Goal: Information Seeking & Learning: Find contact information

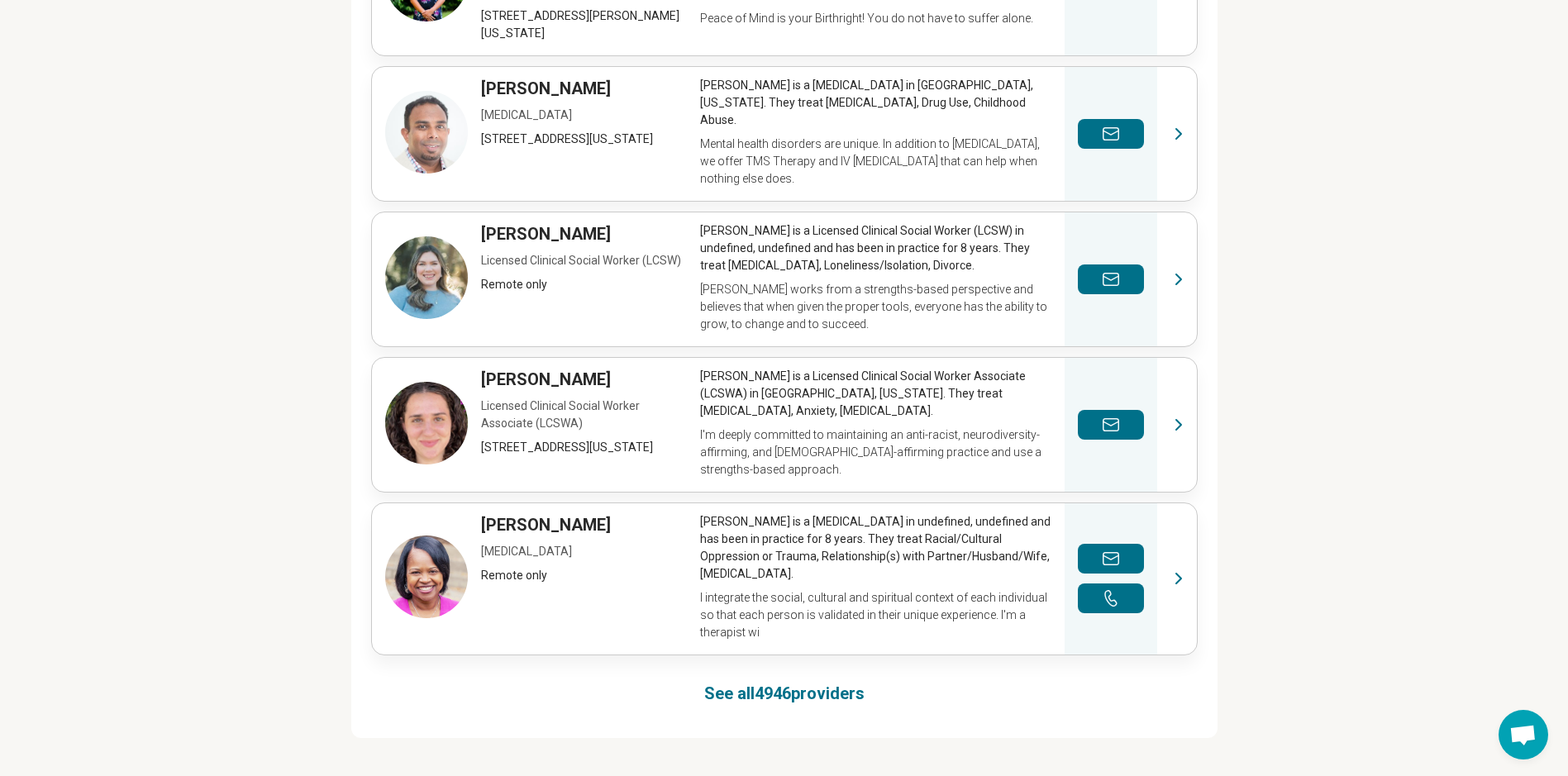
scroll to position [992, 0]
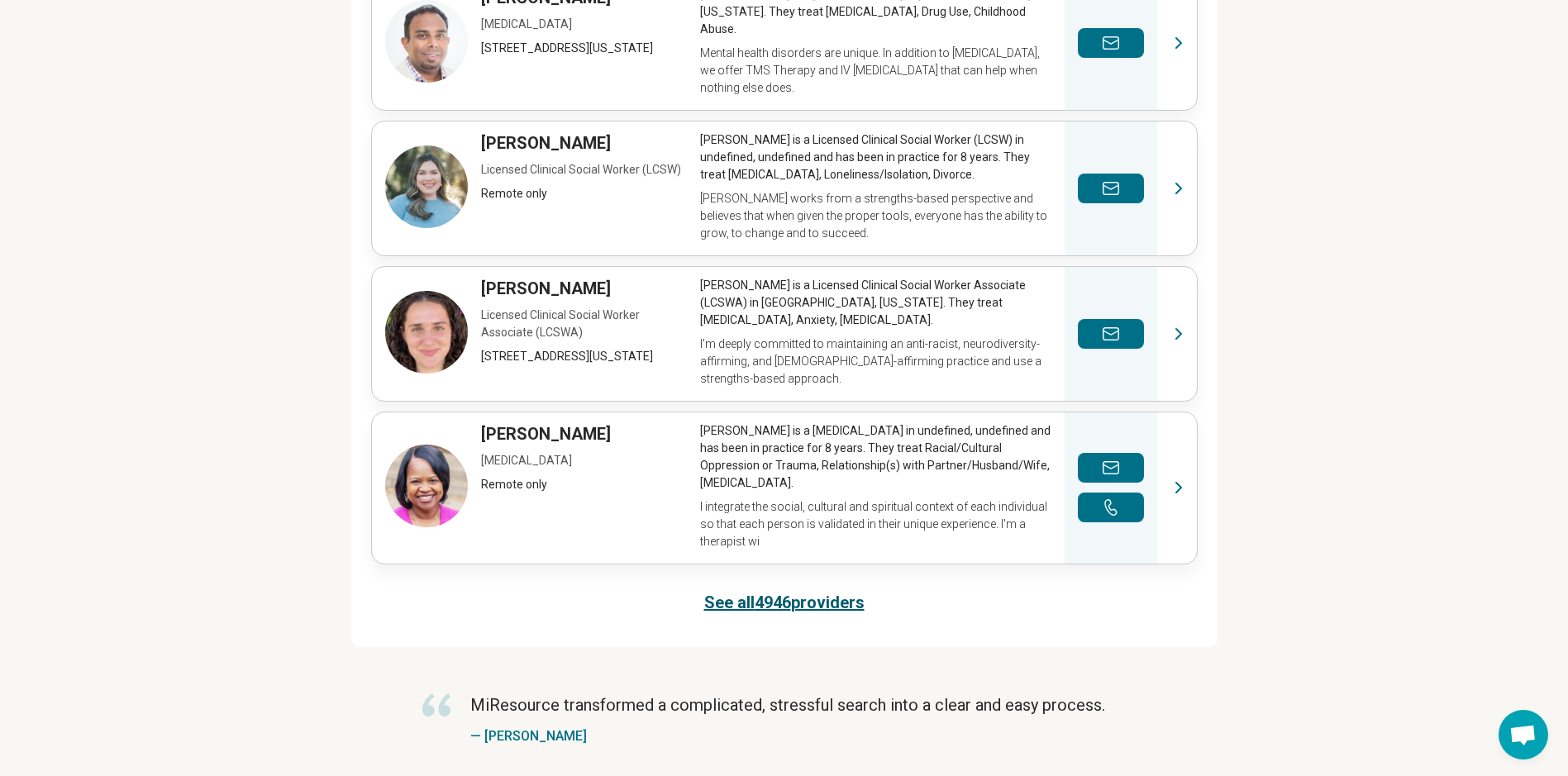
click at [761, 597] on link "See all 4946 providers" at bounding box center [784, 601] width 160 height 23
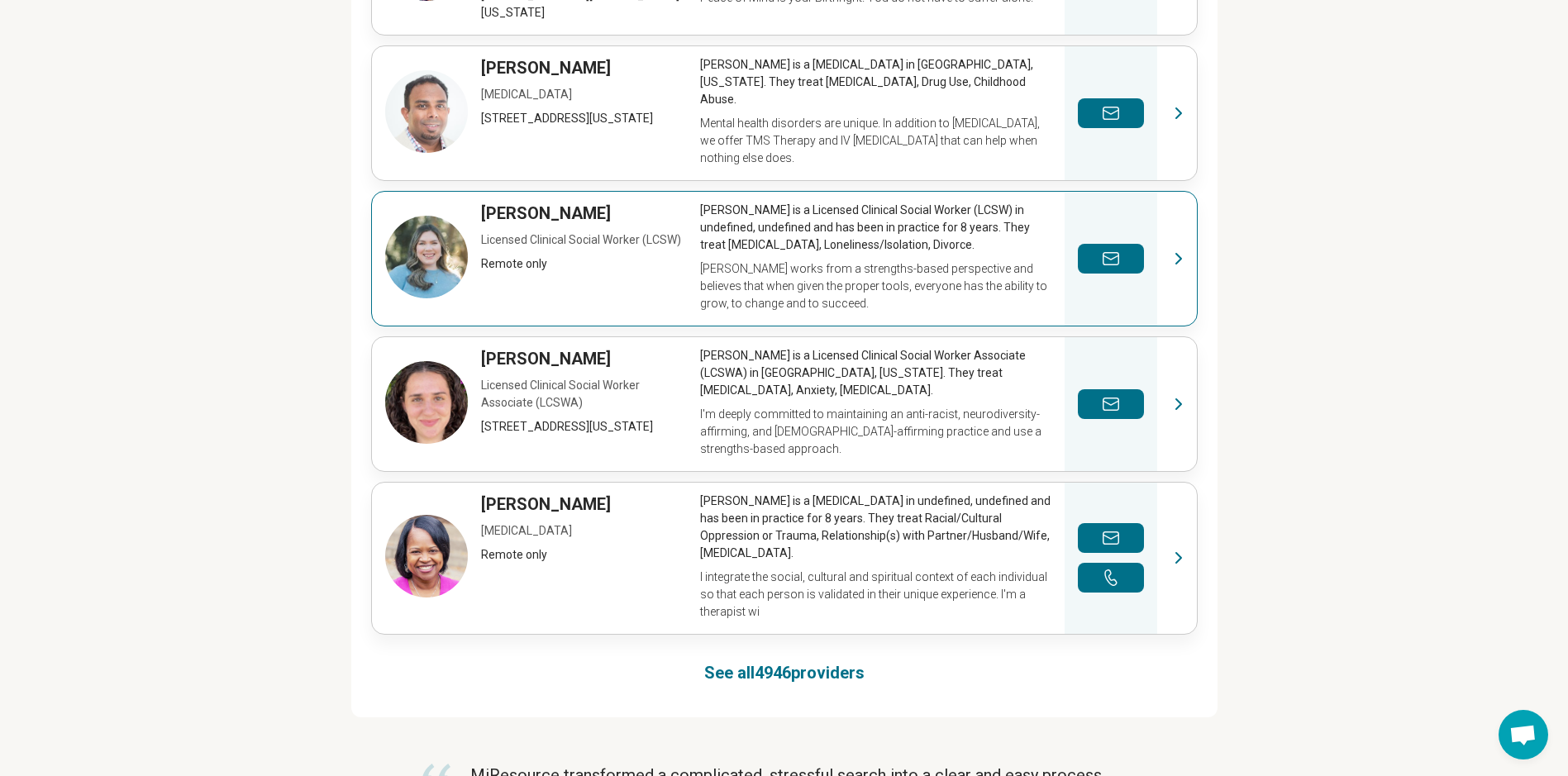
scroll to position [937, 0]
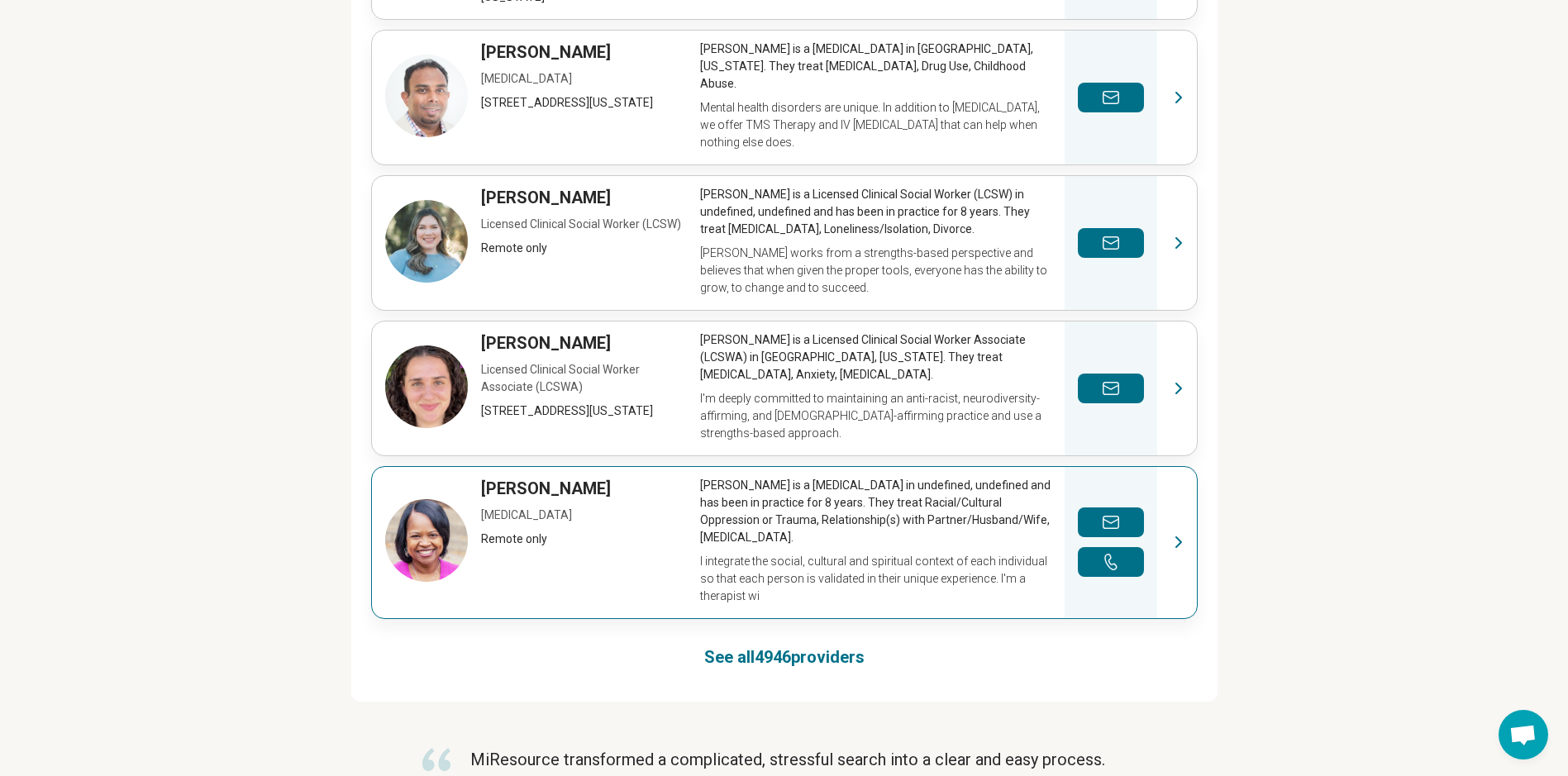
click at [791, 522] on link "View profile" at bounding box center [785, 542] width 825 height 151
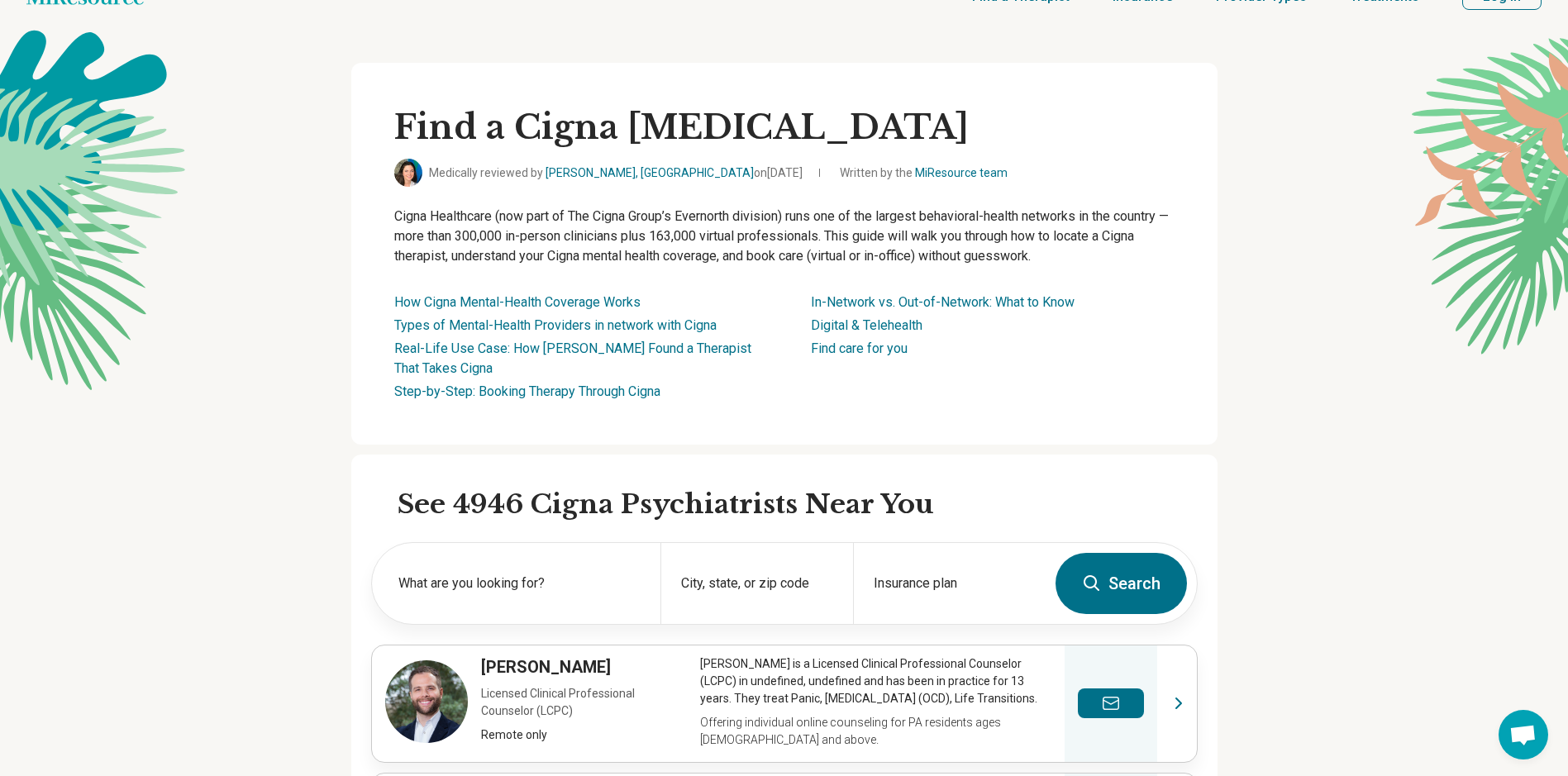
scroll to position [0, 0]
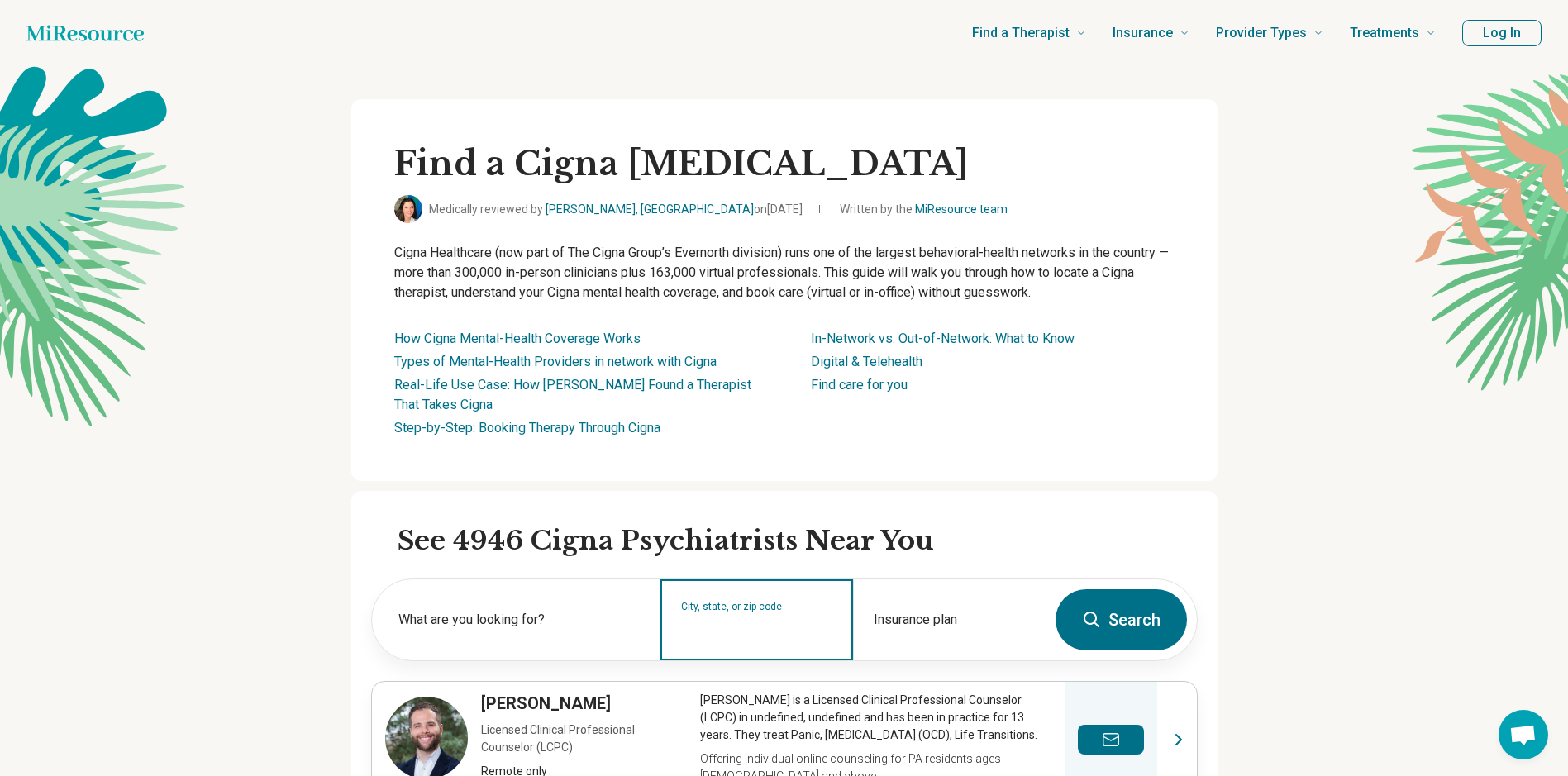
click at [723, 623] on input "City, state, or zip code" at bounding box center [757, 630] width 152 height 20
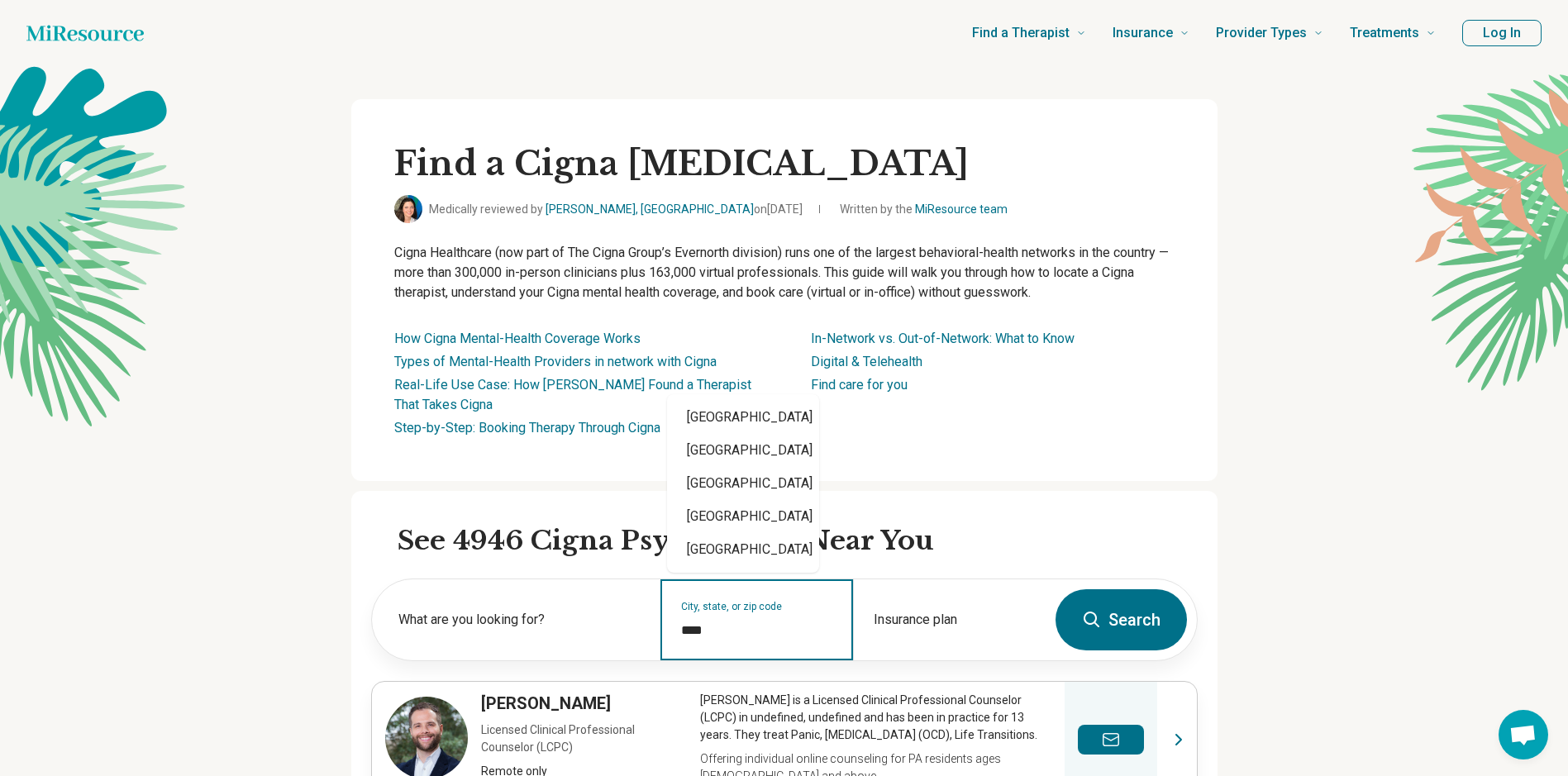
type input "*****"
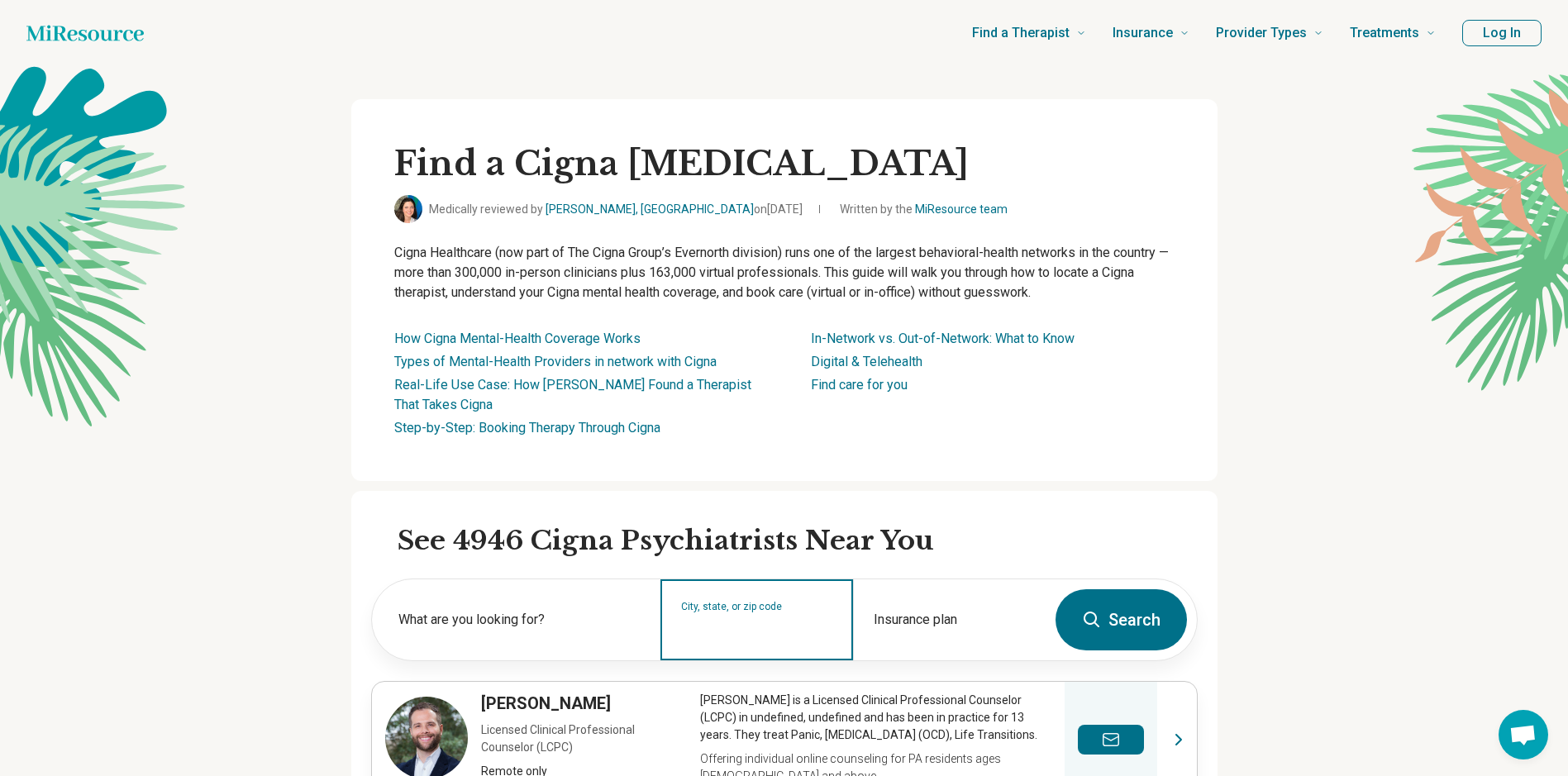
click at [686, 620] on input "City, state, or zip code" at bounding box center [757, 630] width 152 height 20
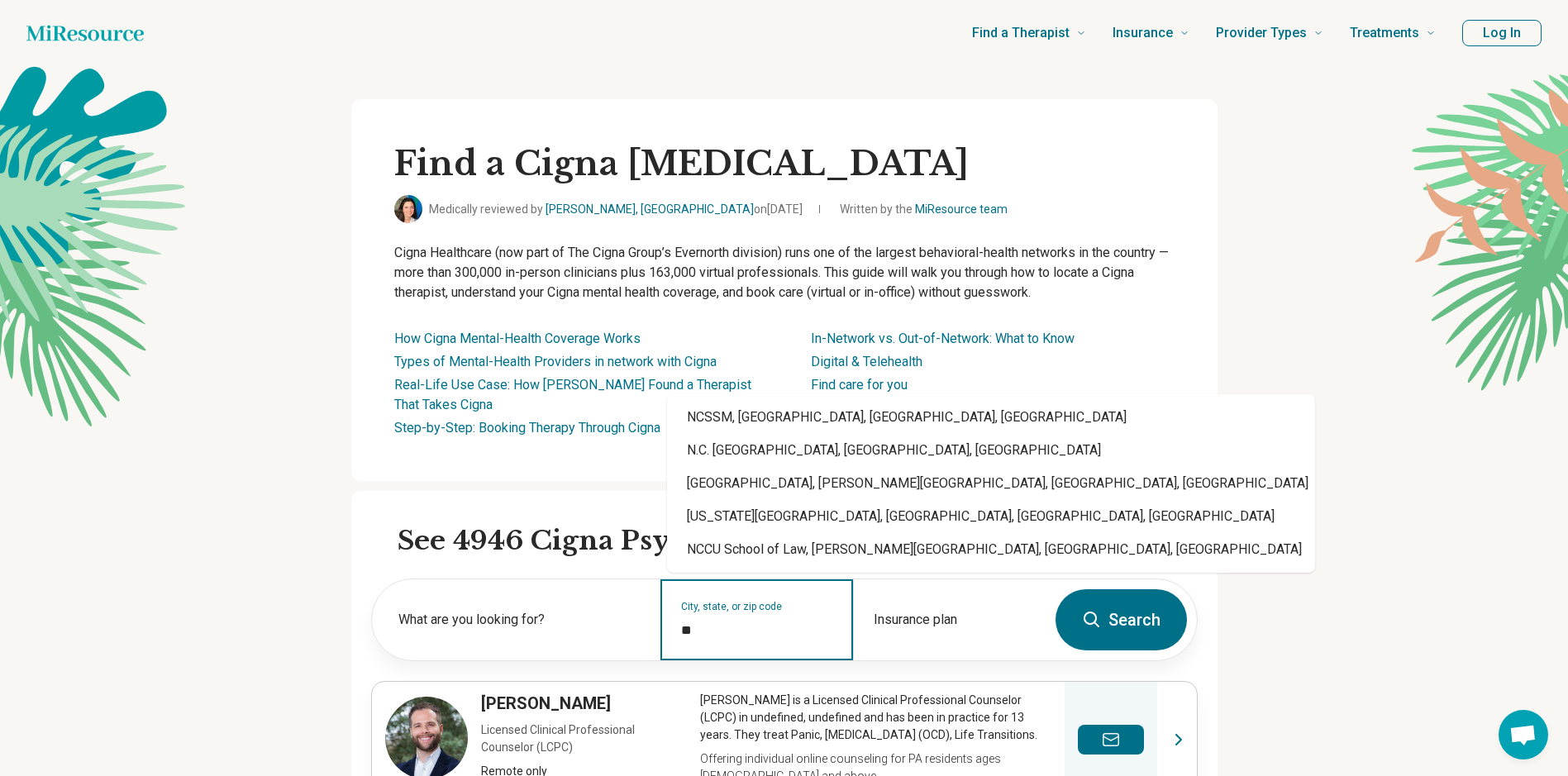
type input "**"
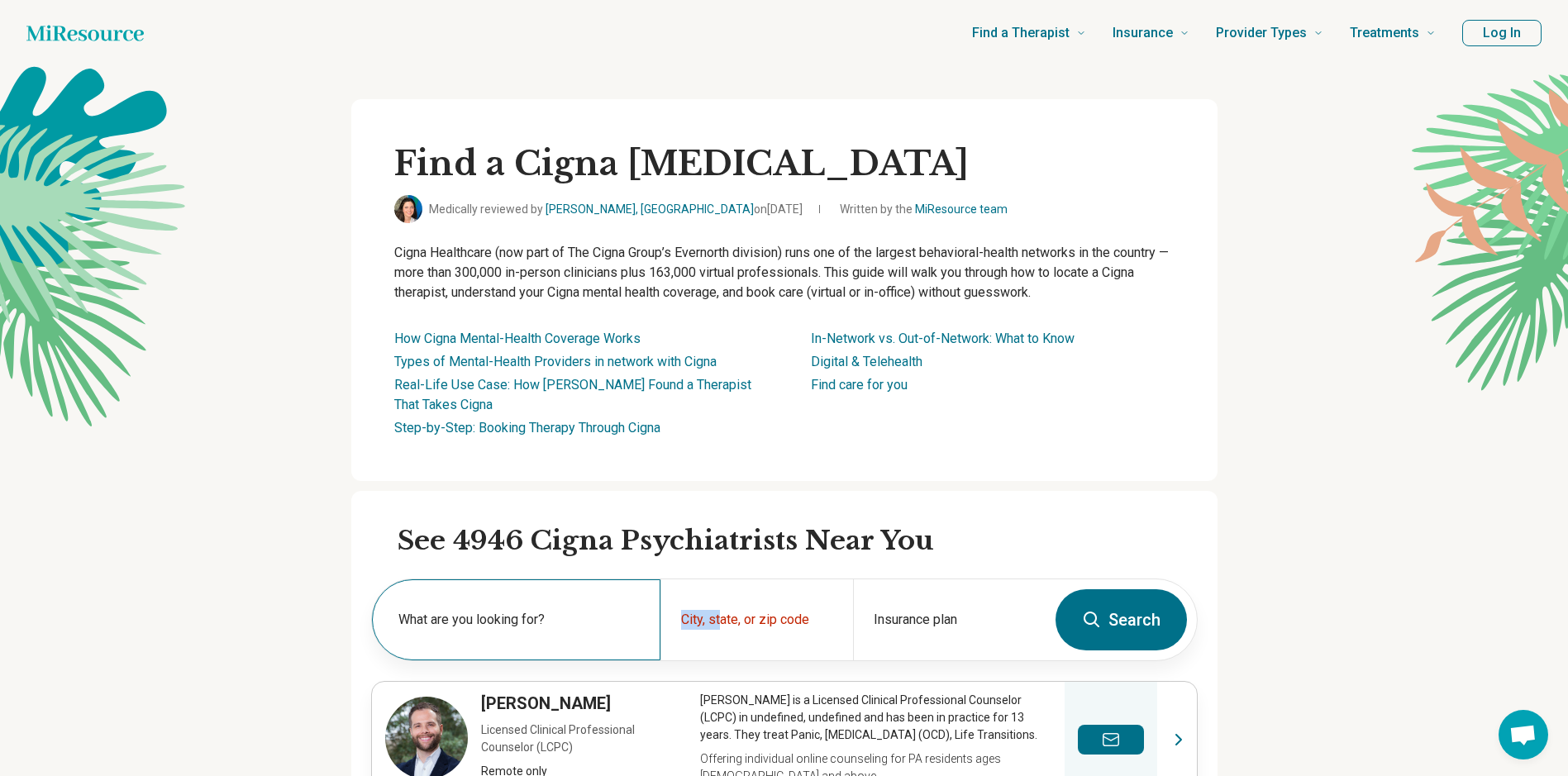
drag, startPoint x: 728, startPoint y: 613, endPoint x: 645, endPoint y: 615, distance: 83.0
click at [645, 615] on div "What are you looking for? City, state, or zip code Insurance plan" at bounding box center [709, 619] width 674 height 81
drag, startPoint x: 645, startPoint y: 615, endPoint x: 733, endPoint y: 615, distance: 88.0
click at [733, 615] on div "City, state, or zip code" at bounding box center [757, 619] width 193 height 81
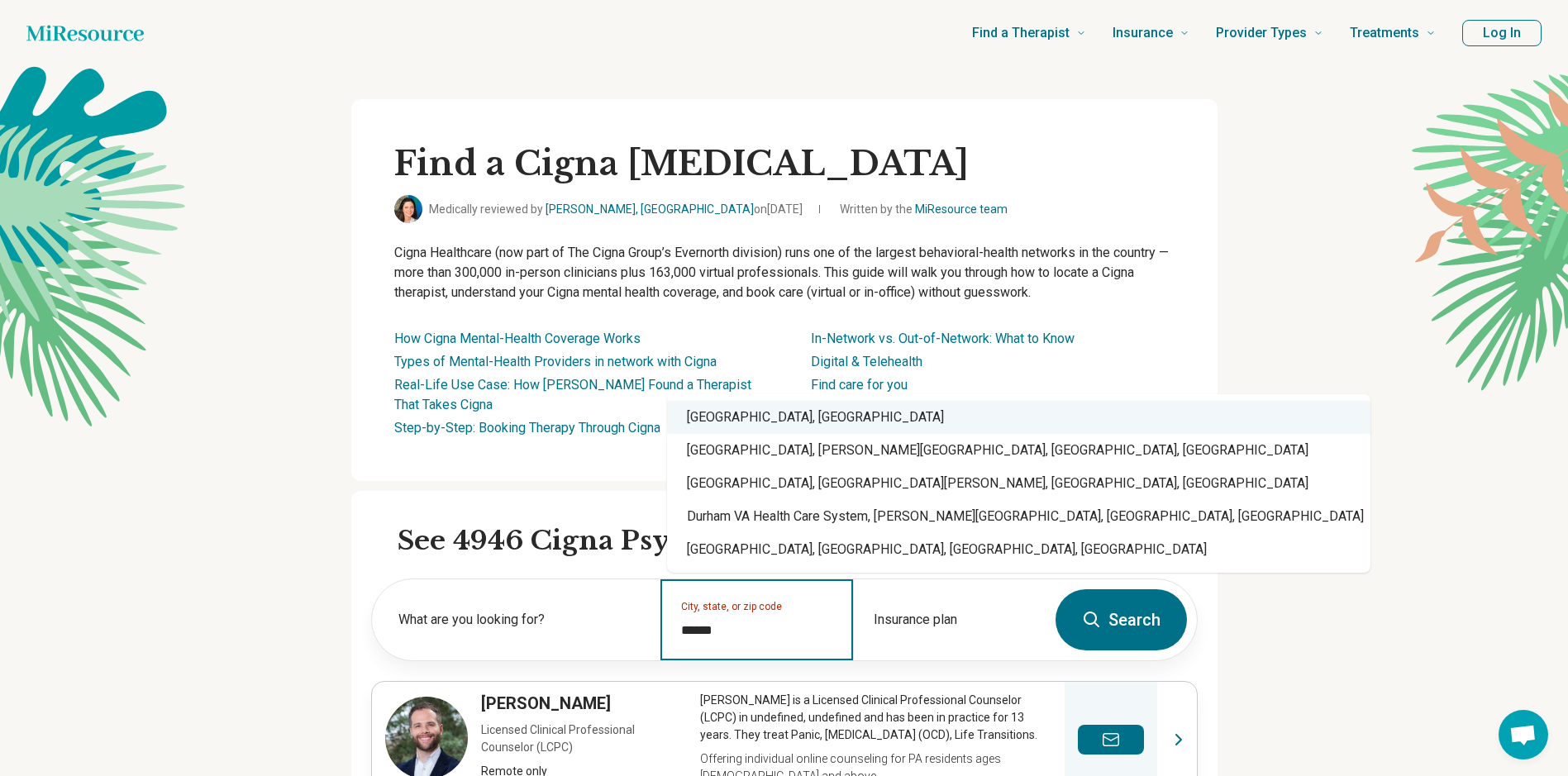
click at [788, 419] on div "Durham, NC" at bounding box center [1019, 417] width 704 height 33
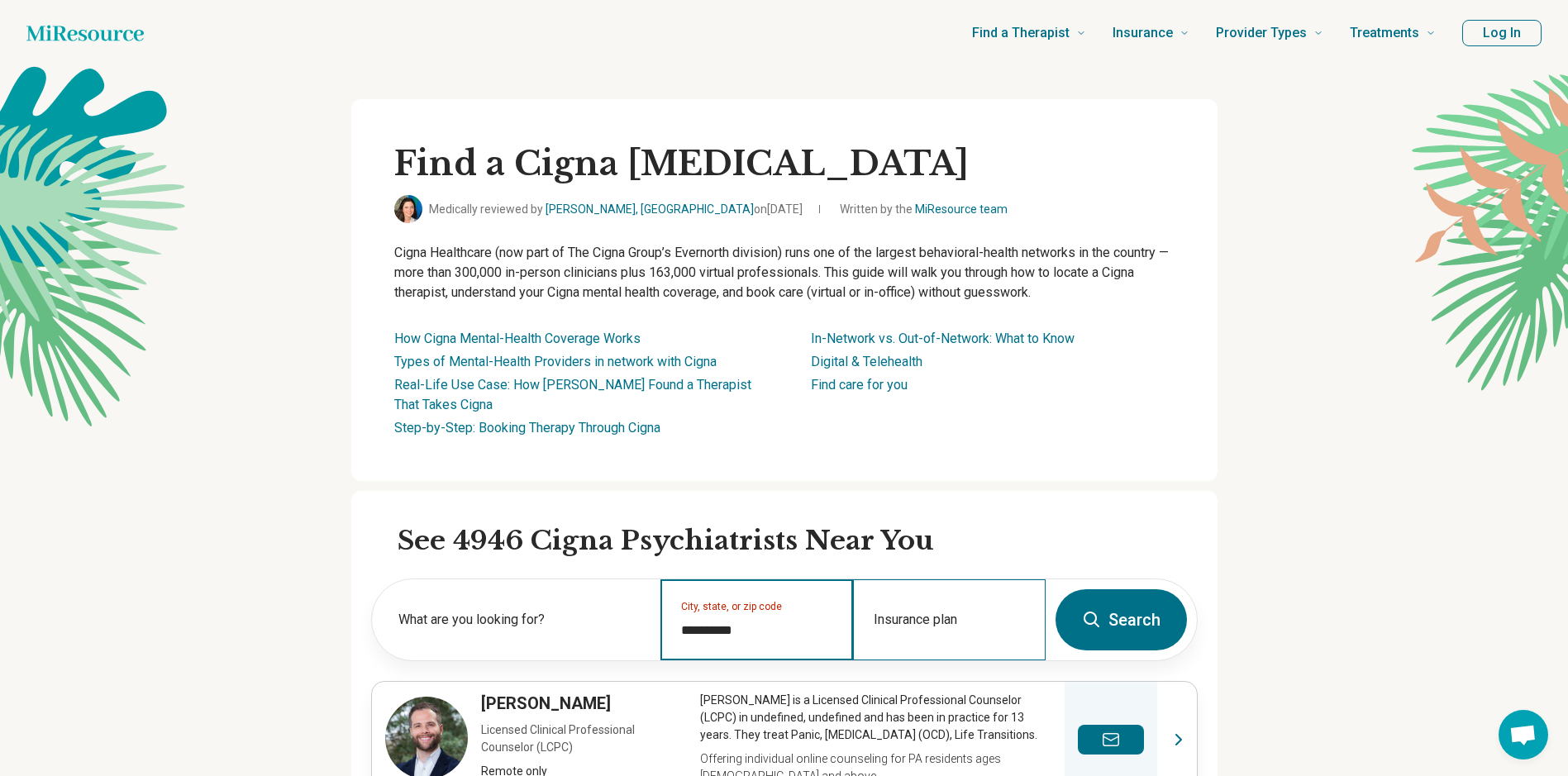
type input "**********"
click at [973, 630] on input "Insurance plan" at bounding box center [950, 630] width 152 height 20
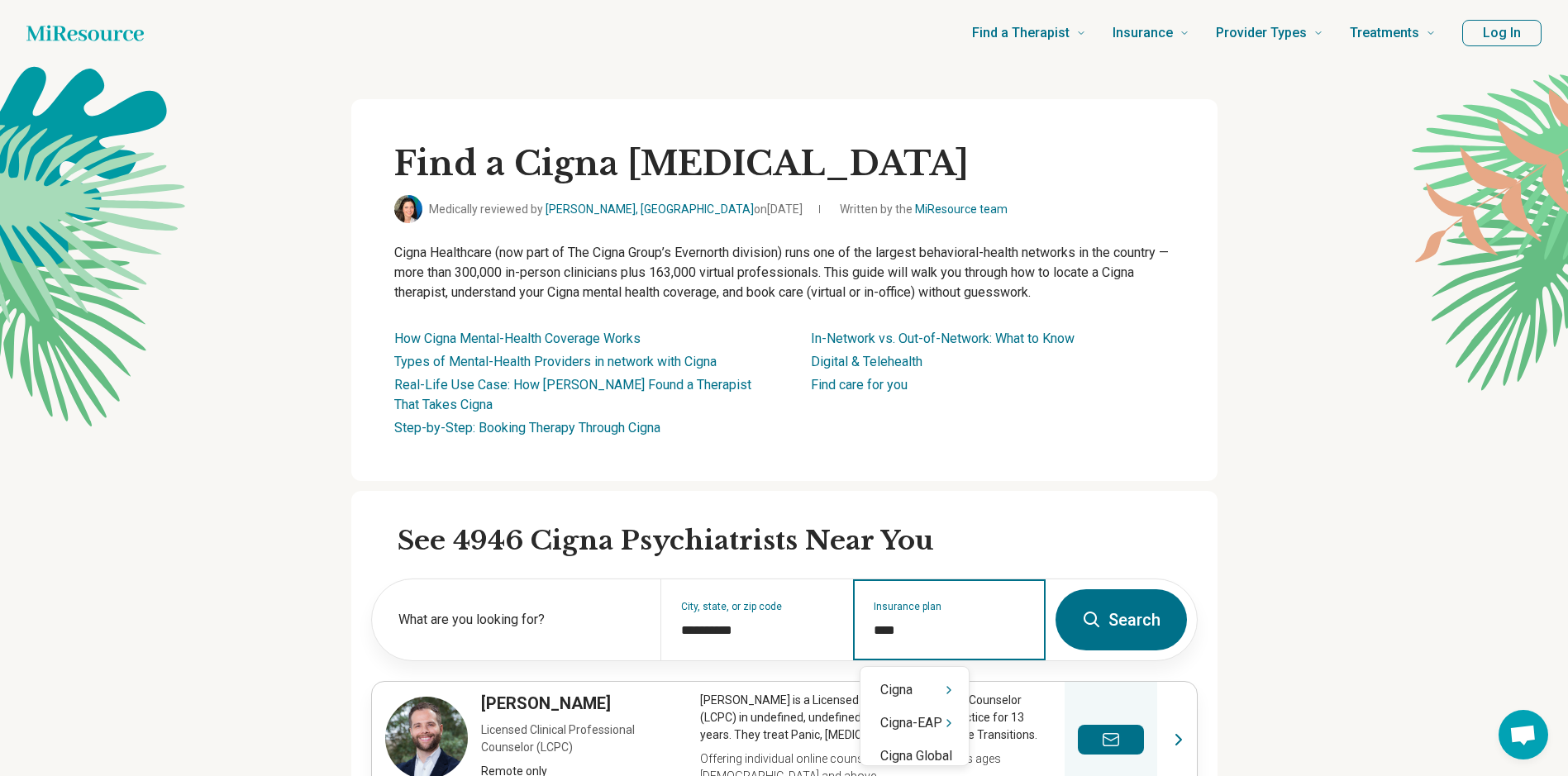
type input "*****"
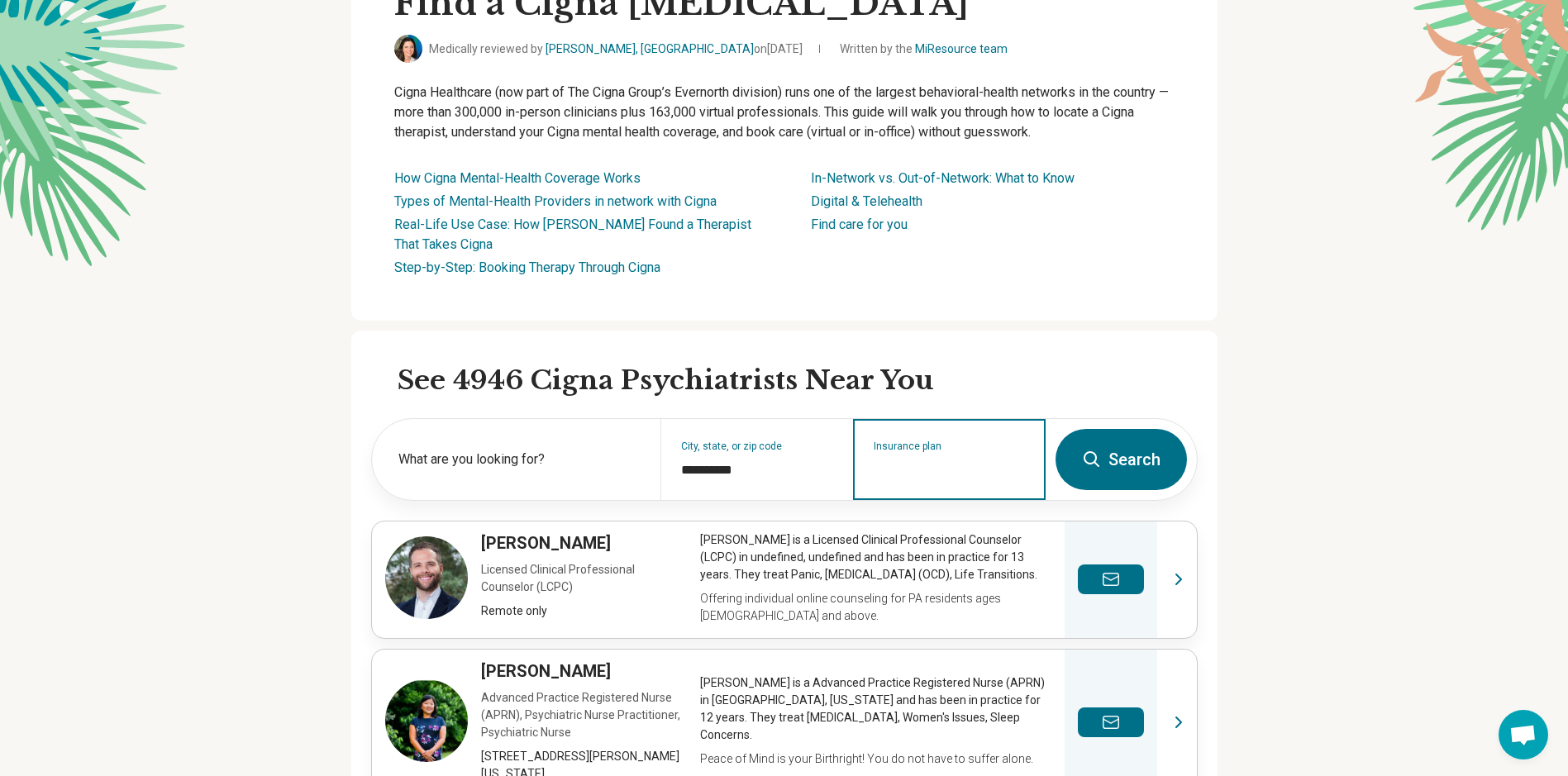
scroll to position [83, 0]
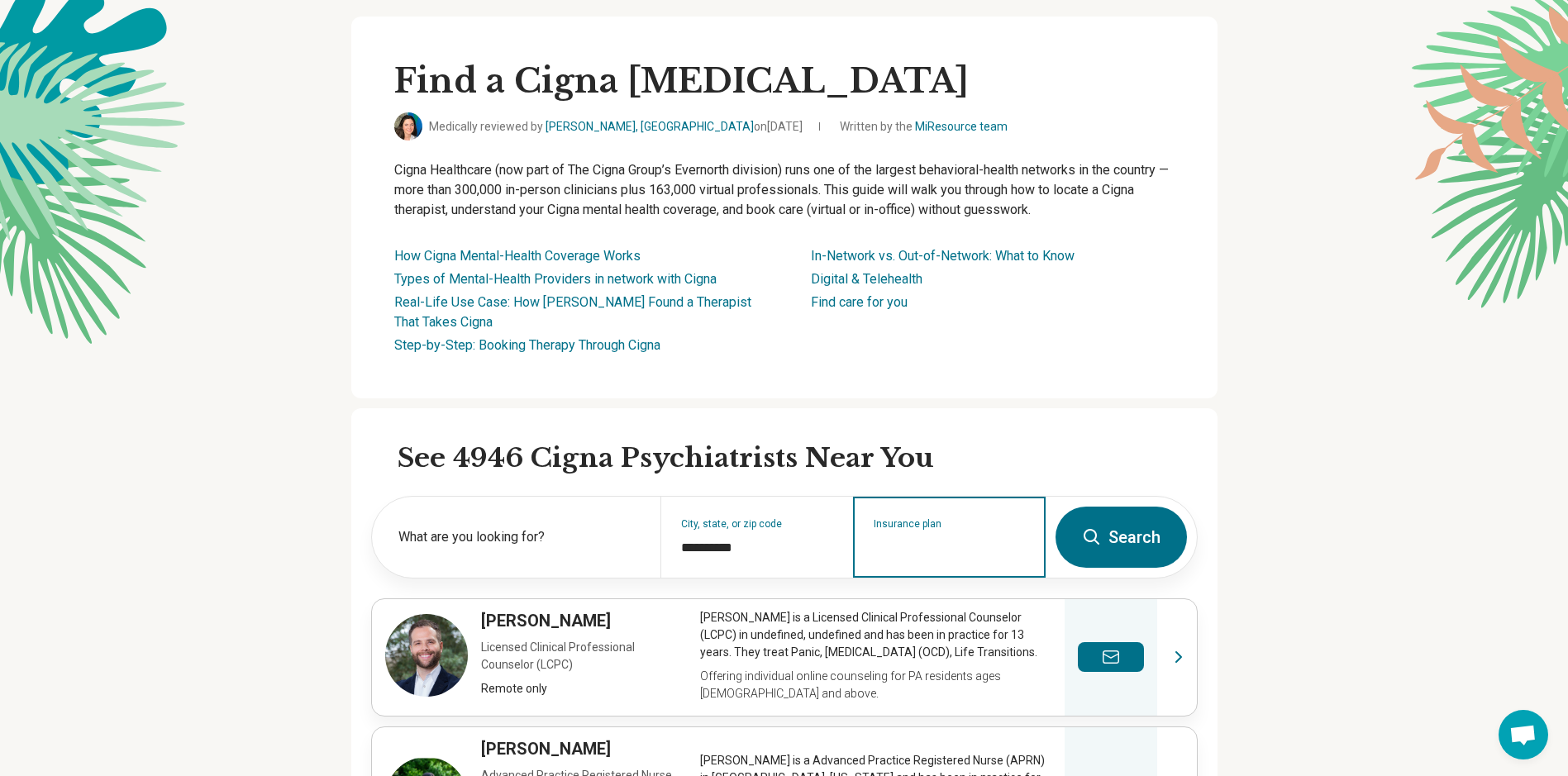
click at [920, 555] on input "Insurance plan" at bounding box center [950, 548] width 152 height 20
type input "*"
type input "*****"
click at [907, 603] on div "Cigna" at bounding box center [914, 607] width 108 height 33
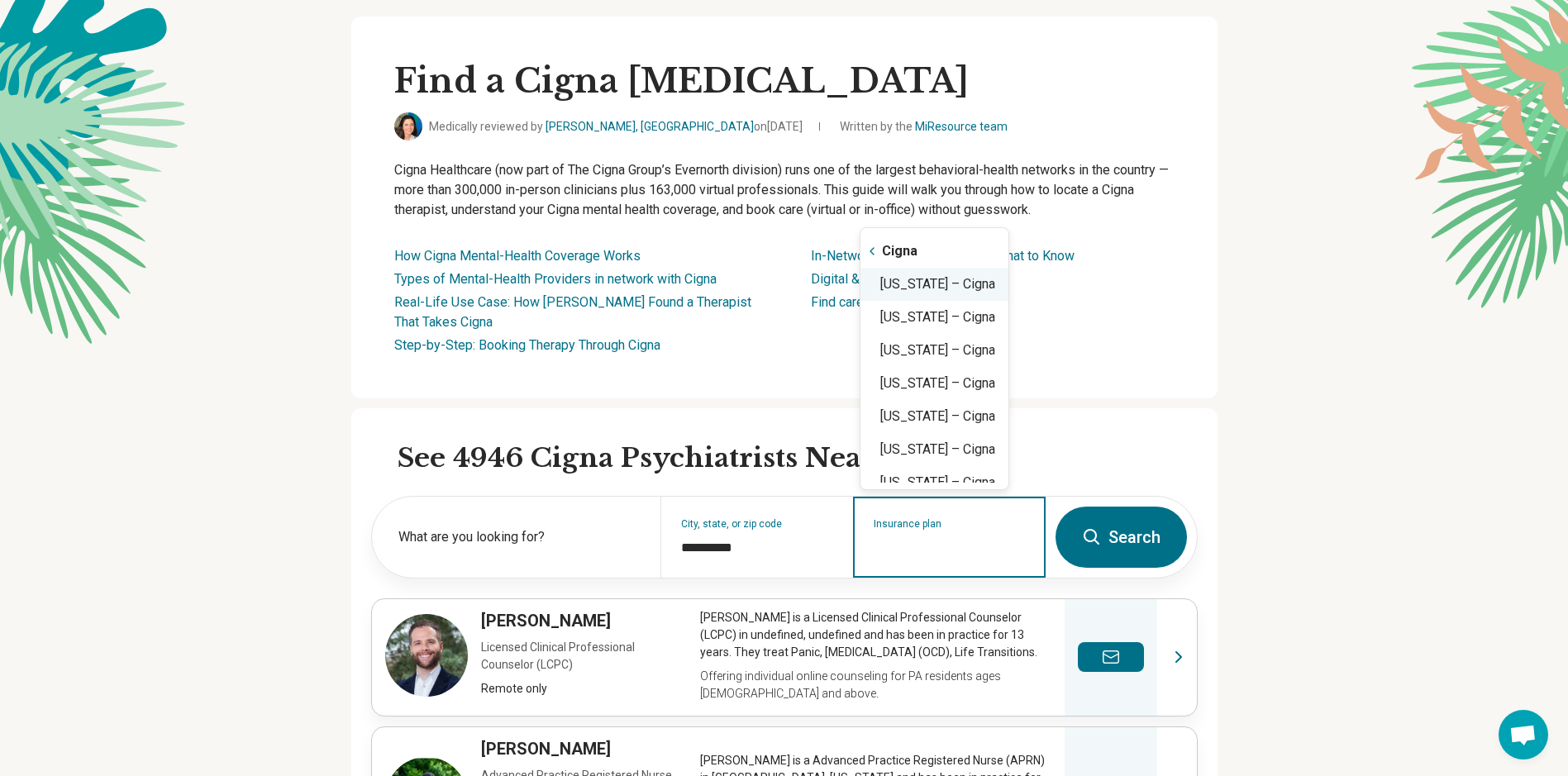
click at [977, 299] on div "North Carolina – Cigna" at bounding box center [934, 284] width 148 height 33
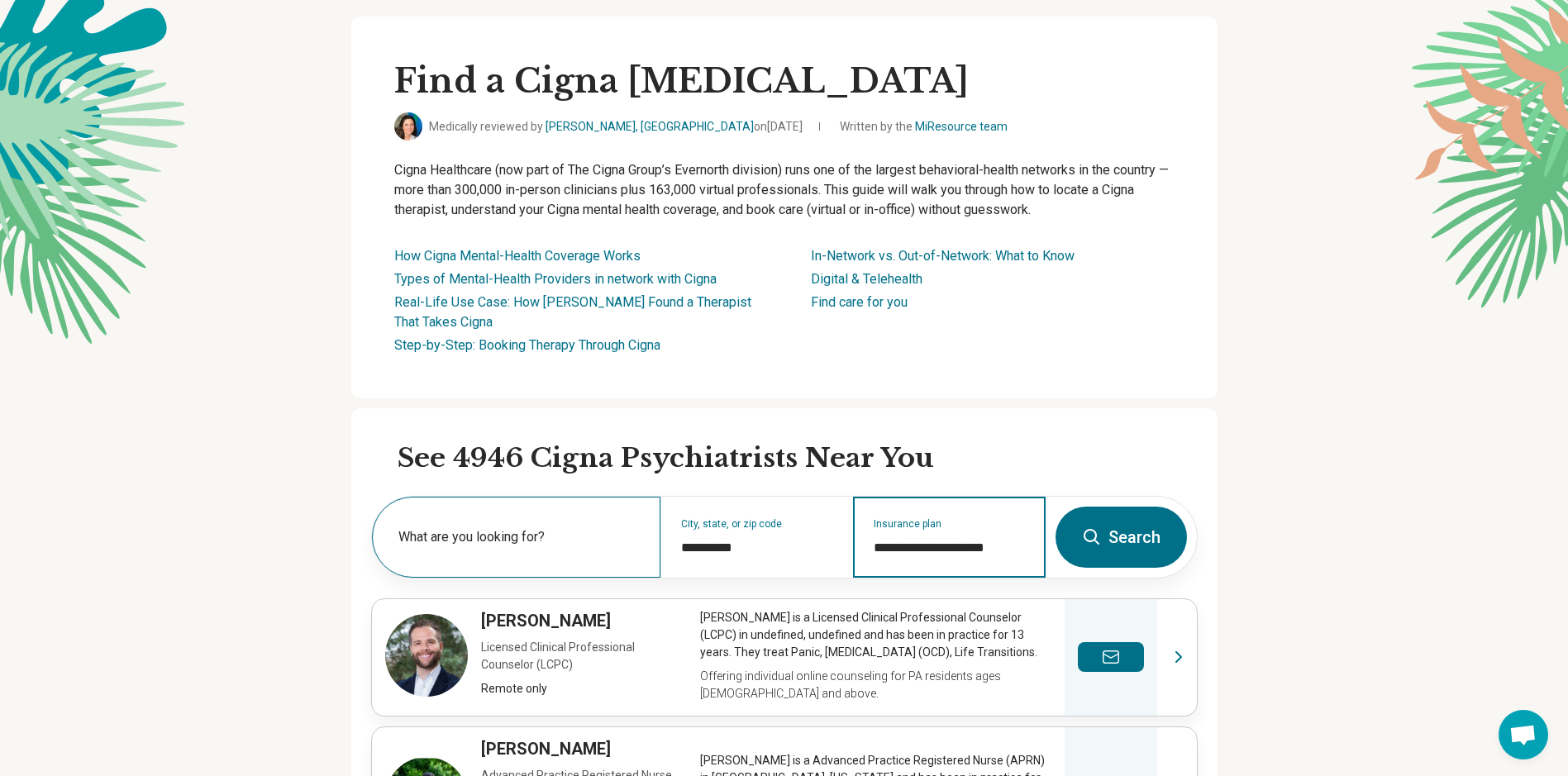
type input "**********"
click at [508, 530] on label "What are you looking for?" at bounding box center [519, 536] width 242 height 20
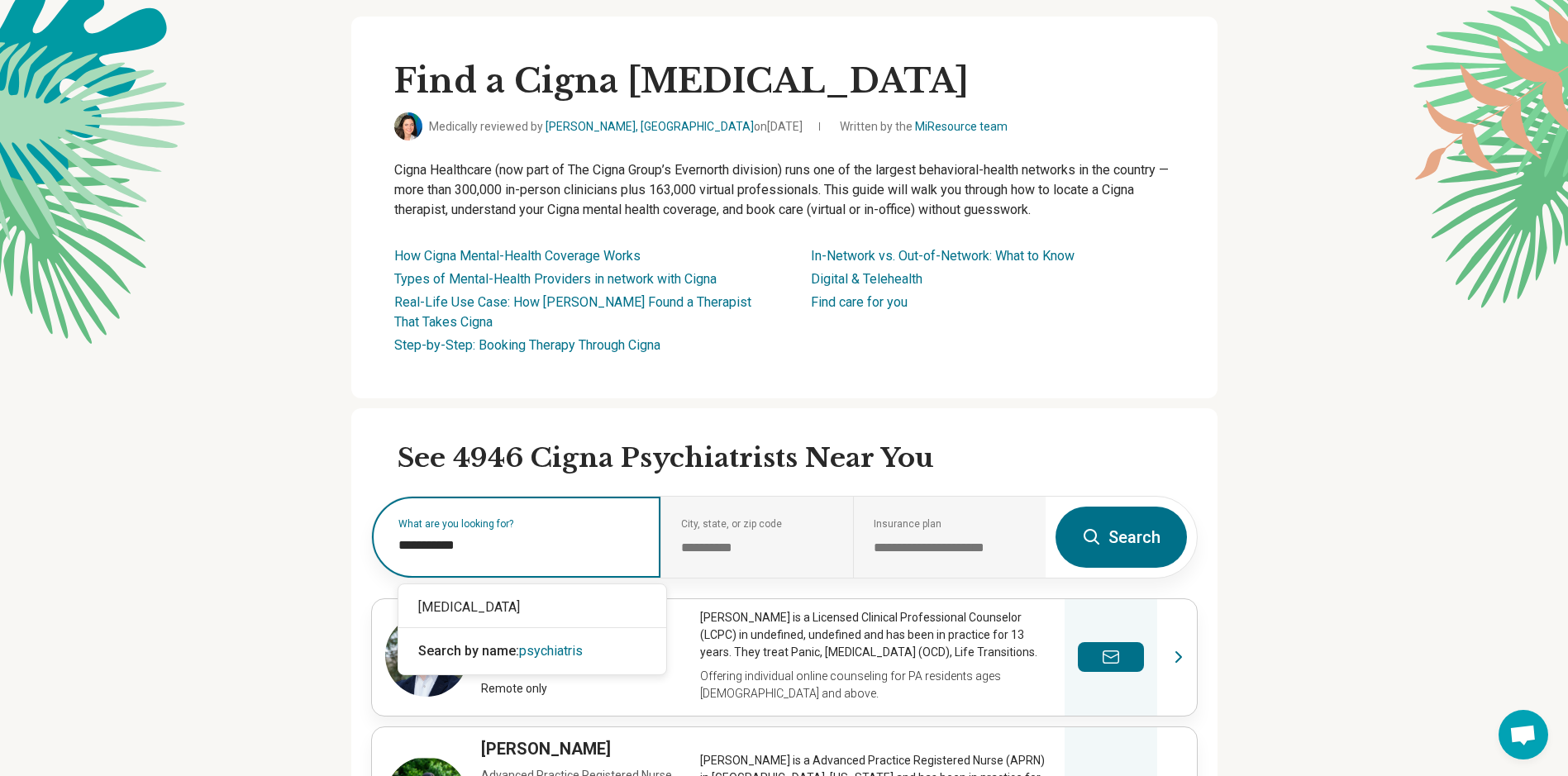
type input "**********"
click at [517, 608] on div "[MEDICAL_DATA]" at bounding box center [532, 607] width 268 height 33
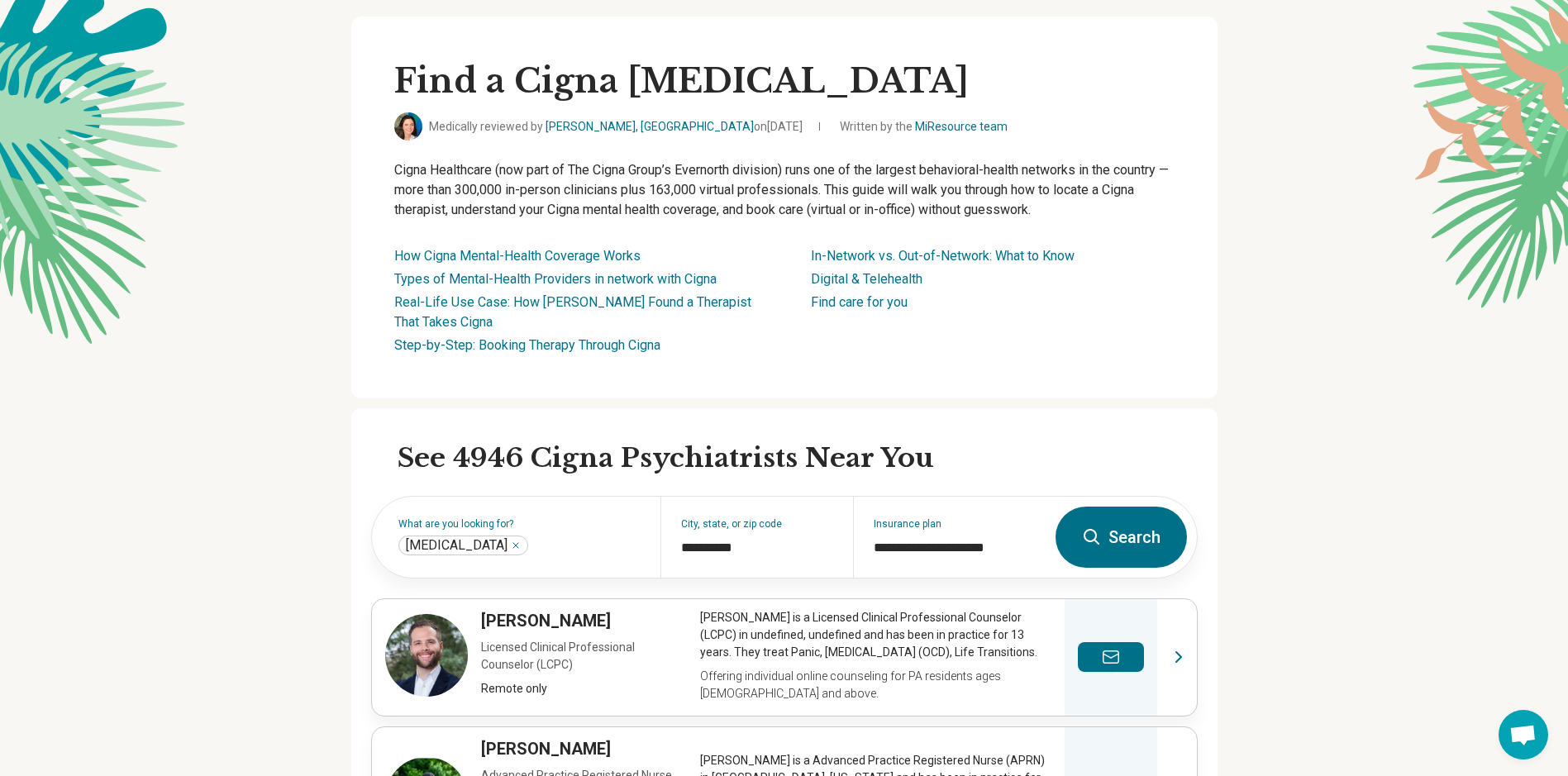
click at [1148, 533] on button "Search" at bounding box center [1121, 536] width 132 height 61
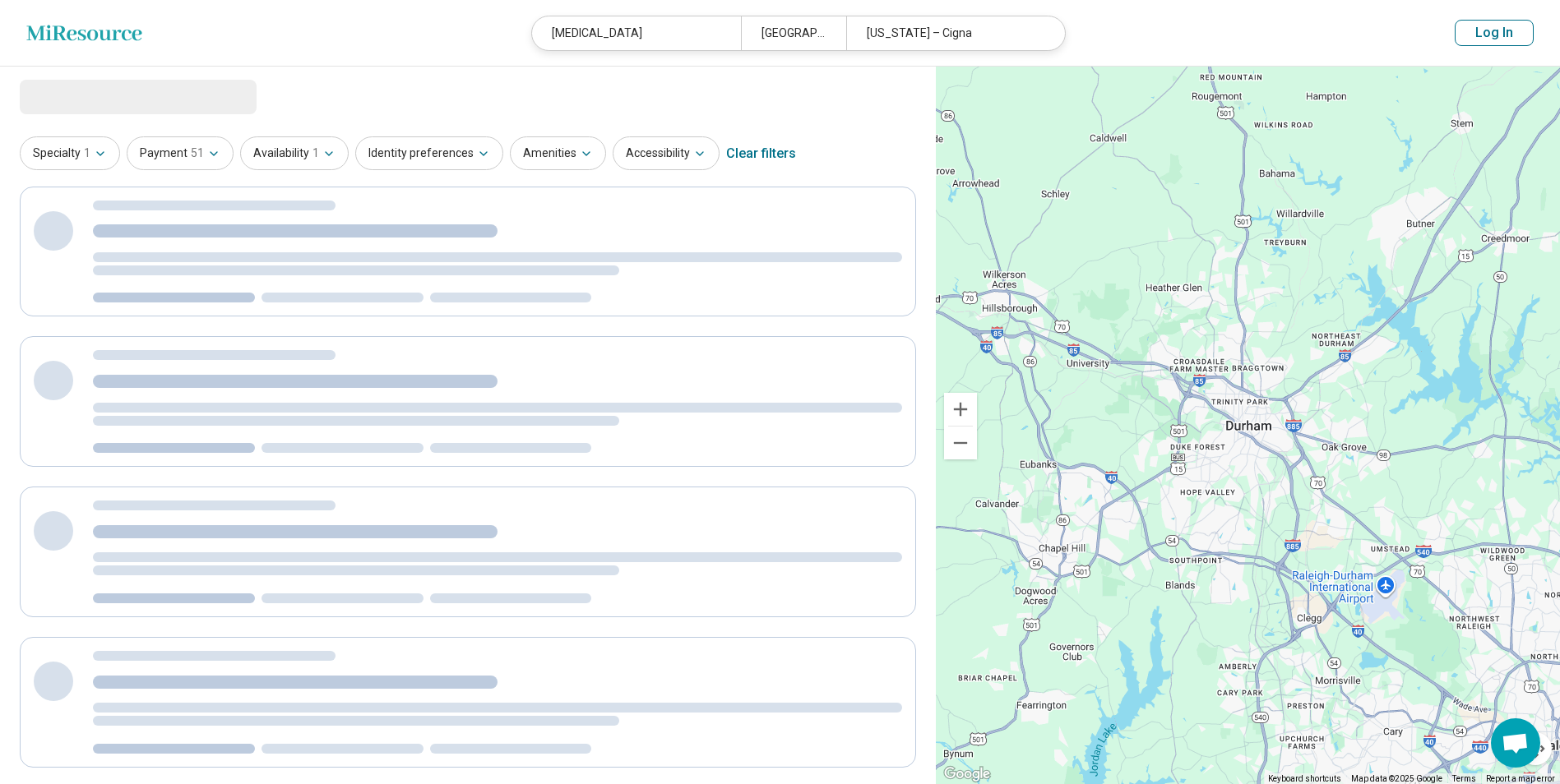
select select "***"
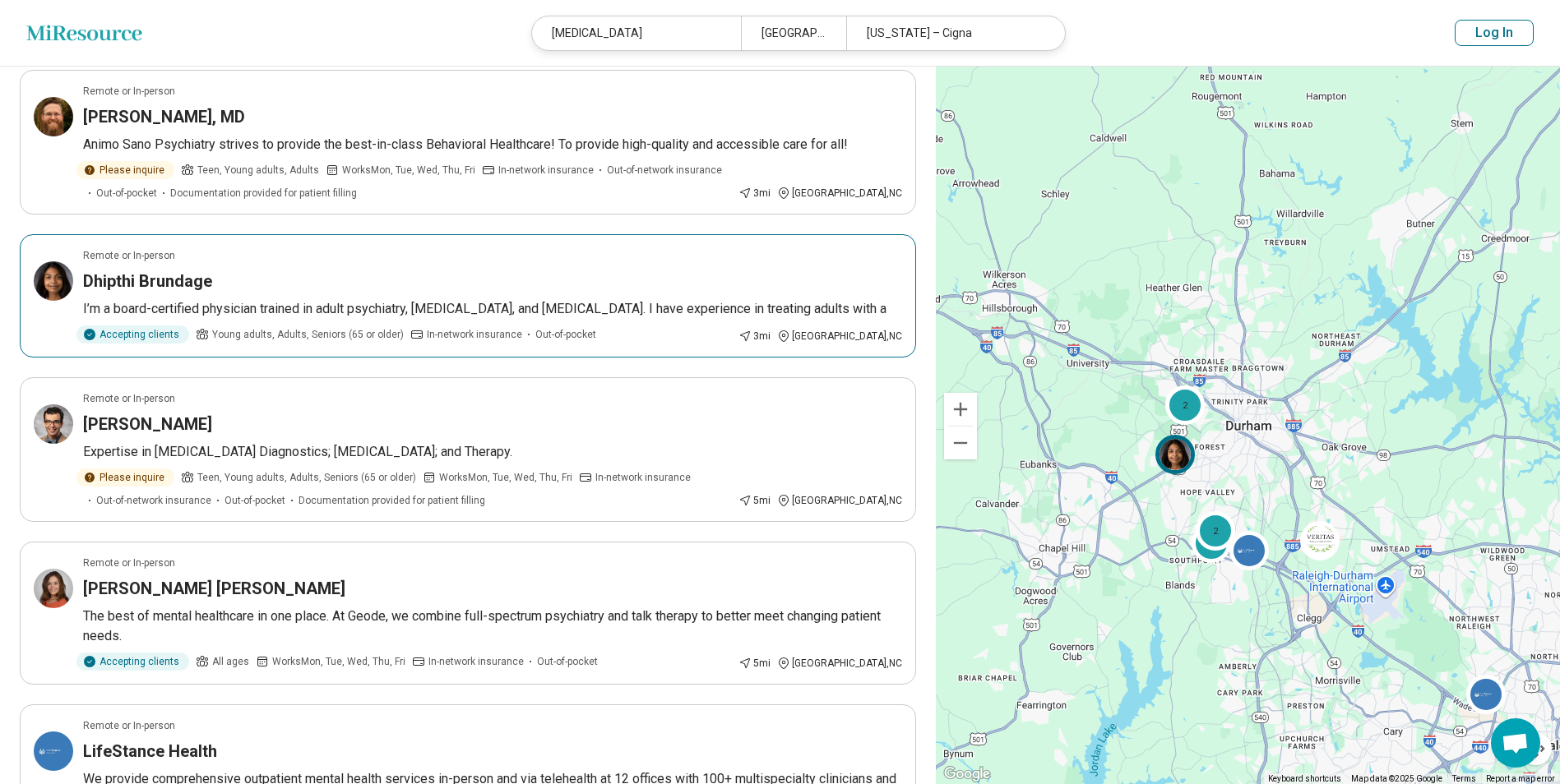
scroll to position [904, 0]
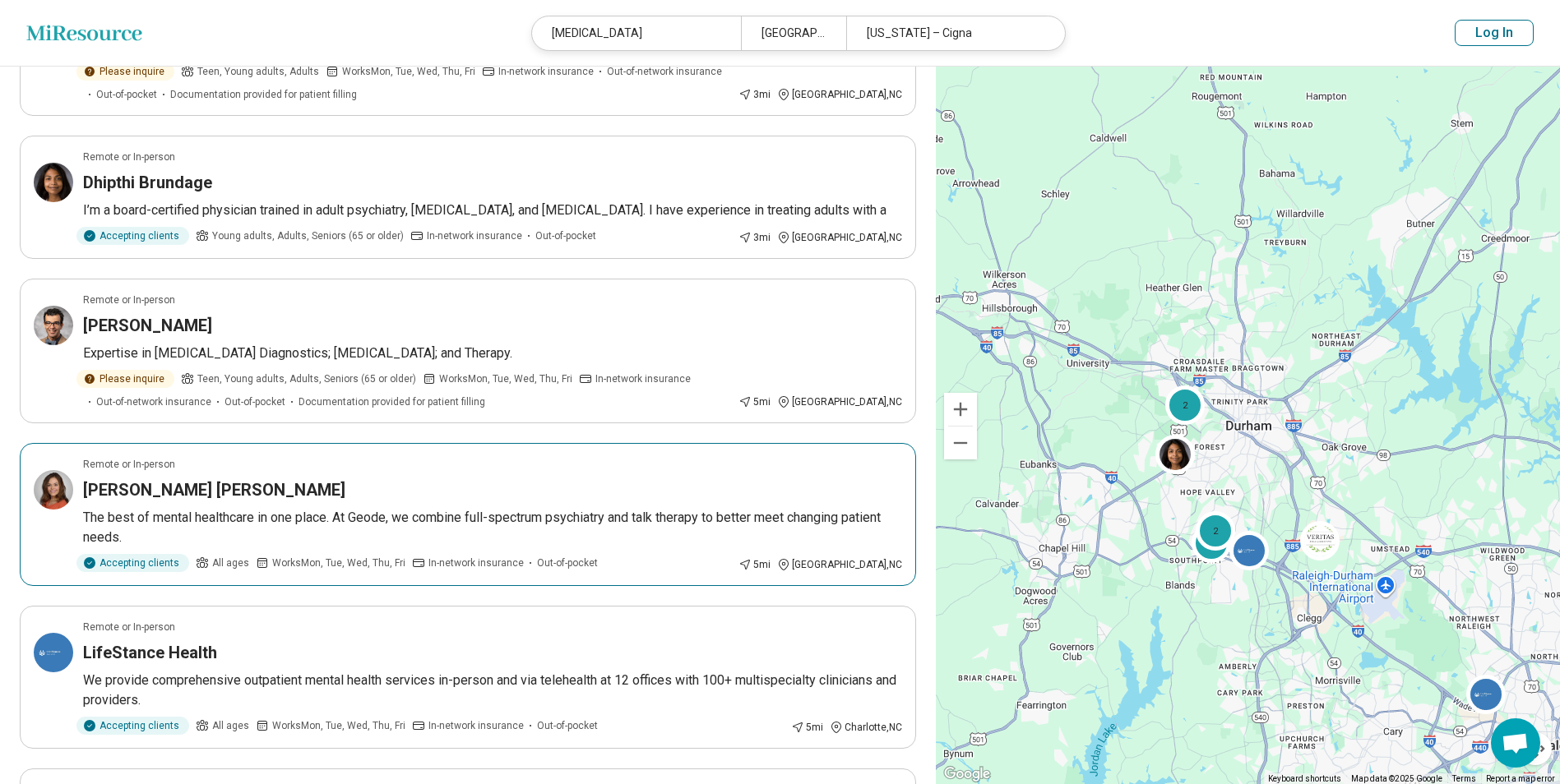
click at [421, 508] on p "The best of mental healthcare in one place. At Geode, we combine full-spectrum …" at bounding box center [493, 528] width 819 height 39
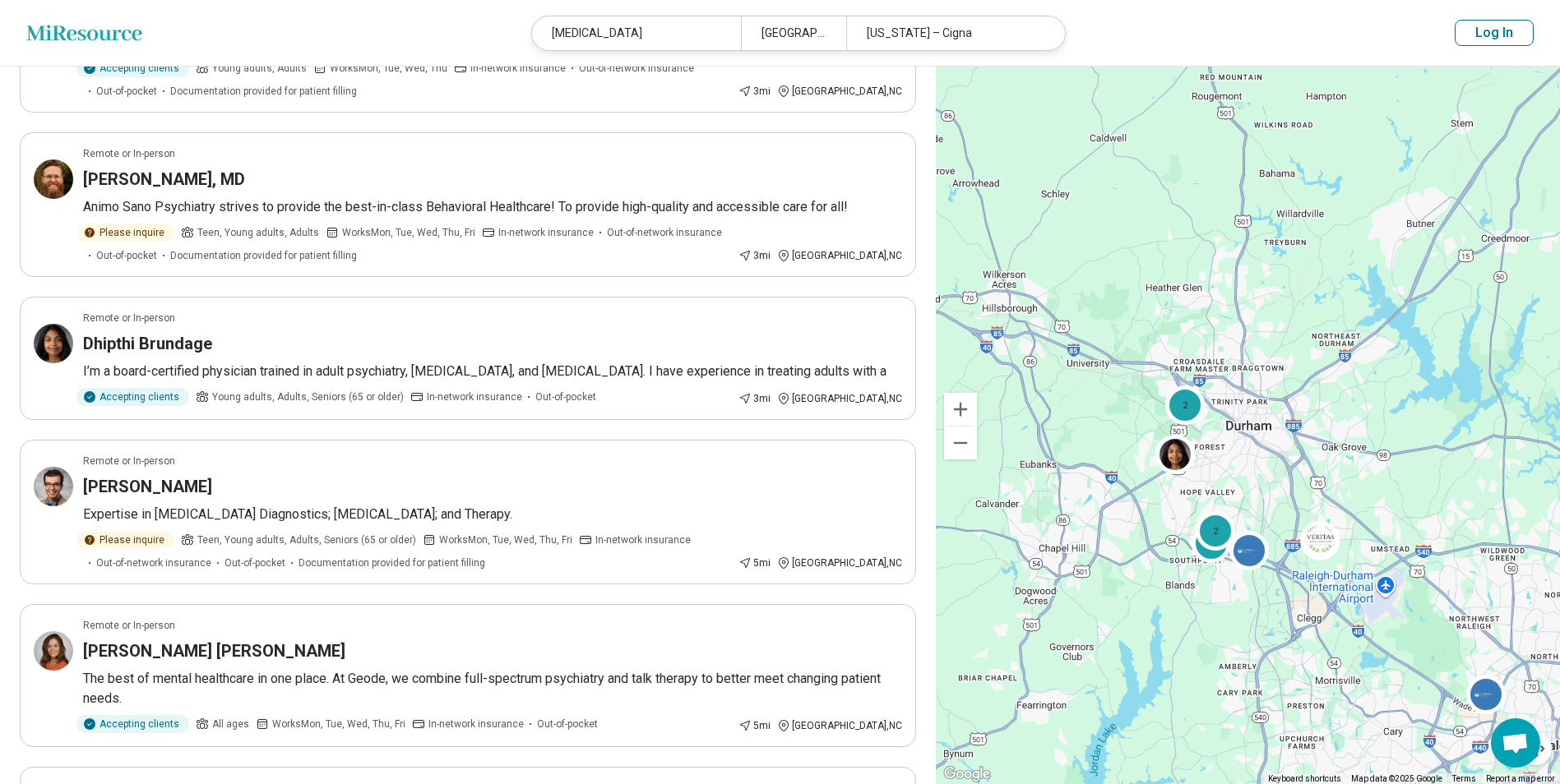
scroll to position [740, 0]
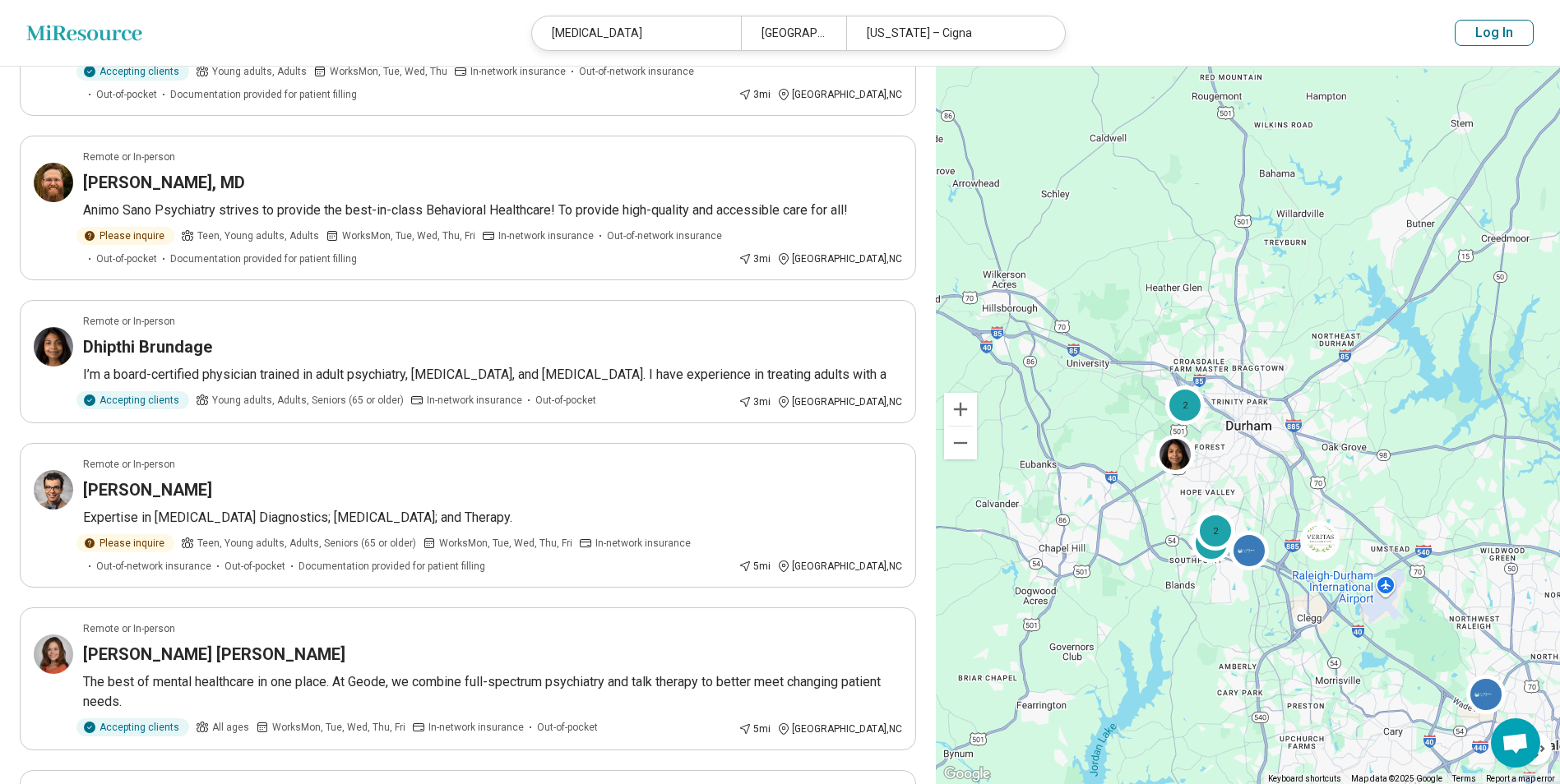
click at [120, 28] on icon "Miresource logo" at bounding box center [84, 32] width 116 height 16
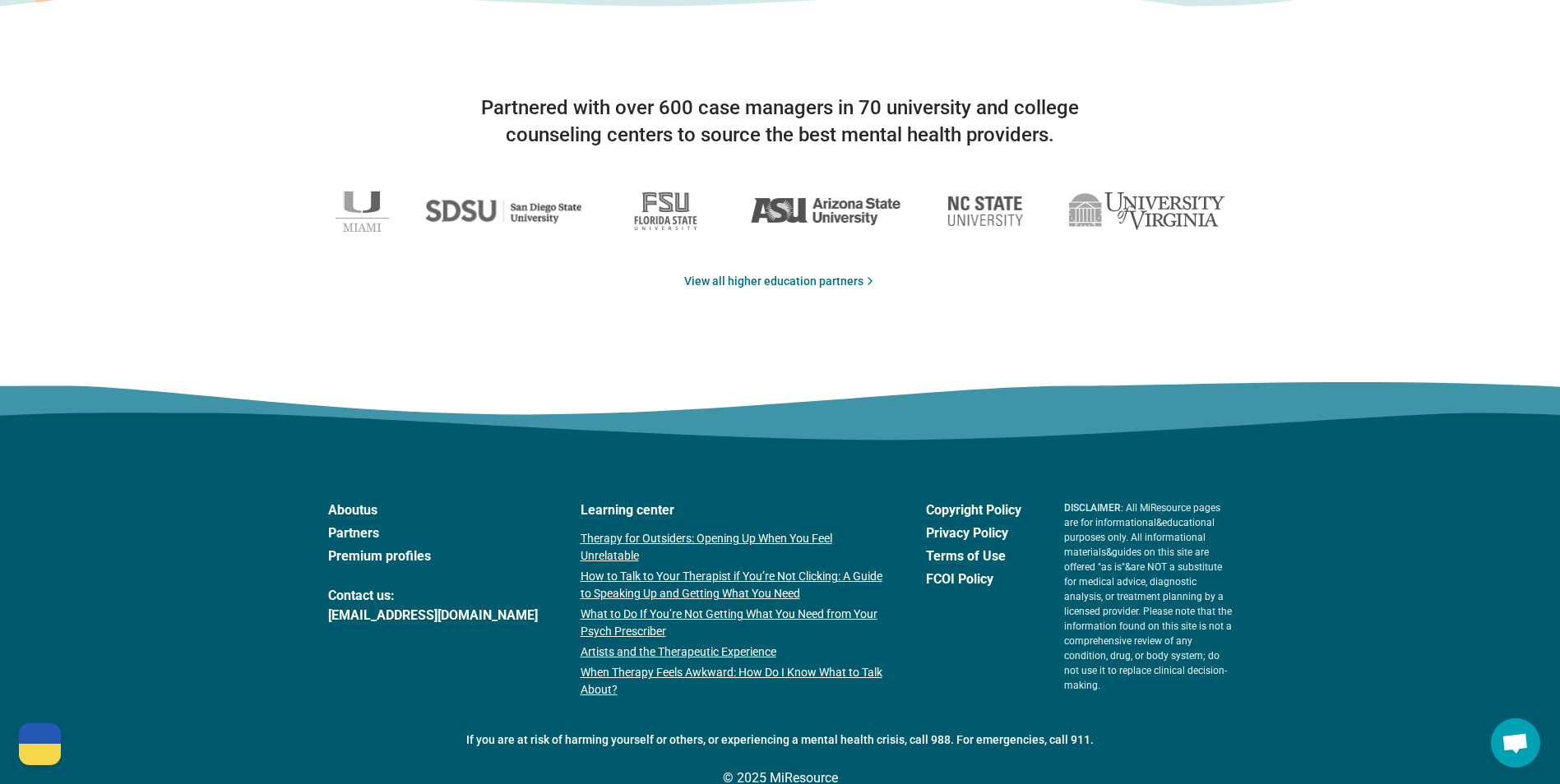
scroll to position [2689, 0]
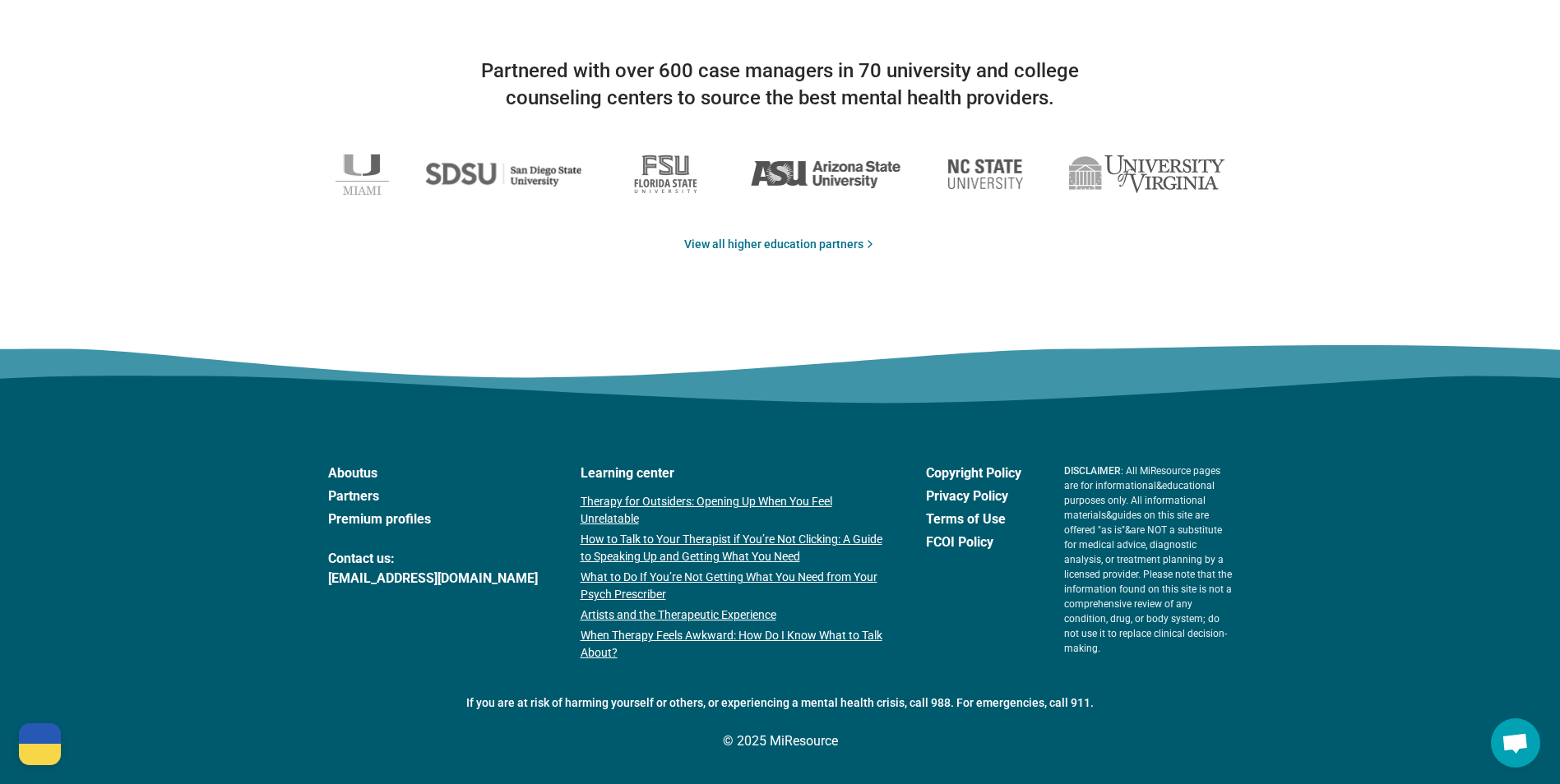
click at [358, 474] on link "About us" at bounding box center [433, 473] width 209 height 20
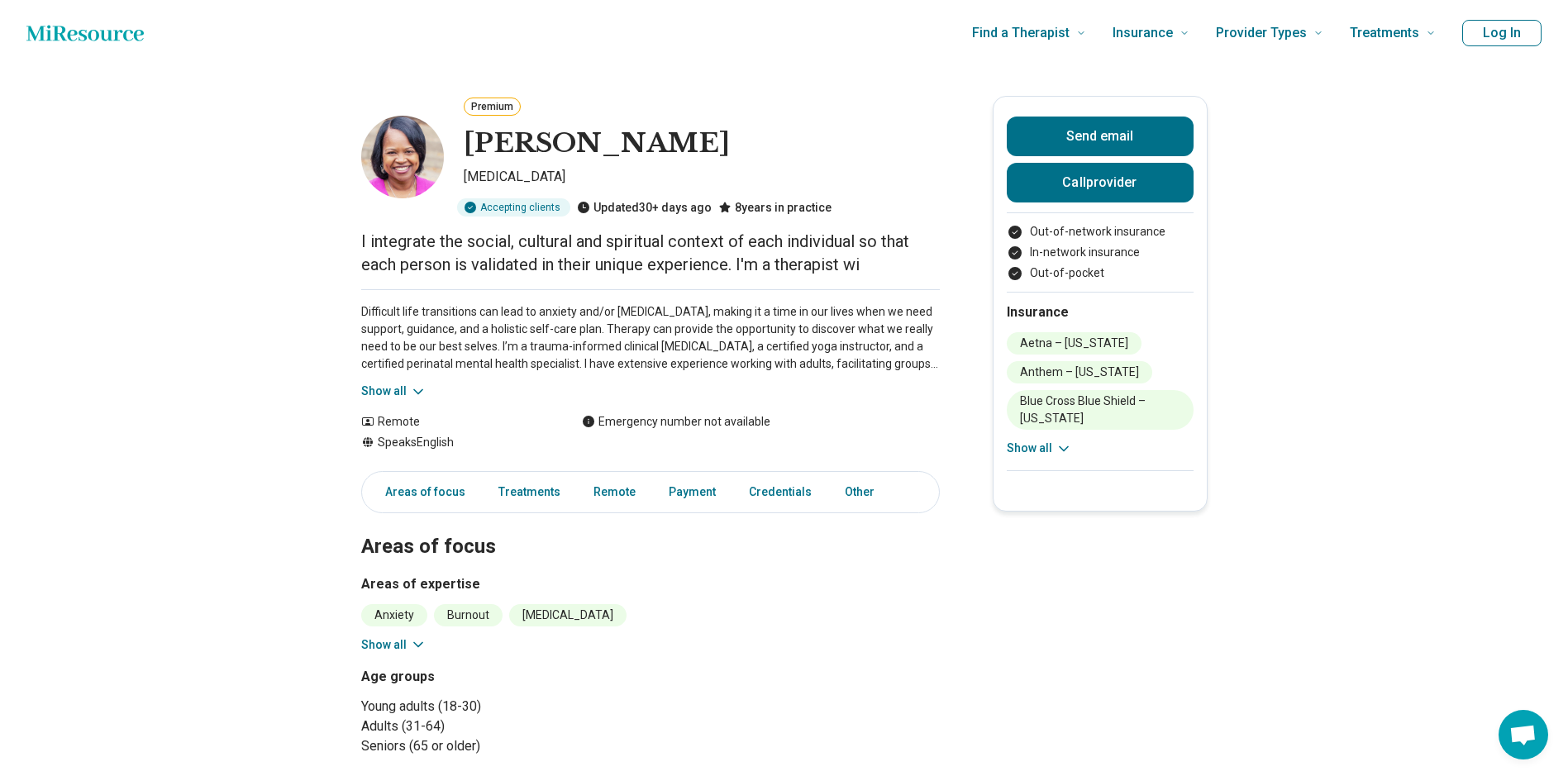
click at [1045, 461] on div "Insurance Aetna – [US_STATE] Anthem – [US_STATE] Blue Cross Blue Shield – [US_S…" at bounding box center [1100, 381] width 187 height 179
click at [1054, 451] on button "Show all" at bounding box center [1039, 448] width 65 height 17
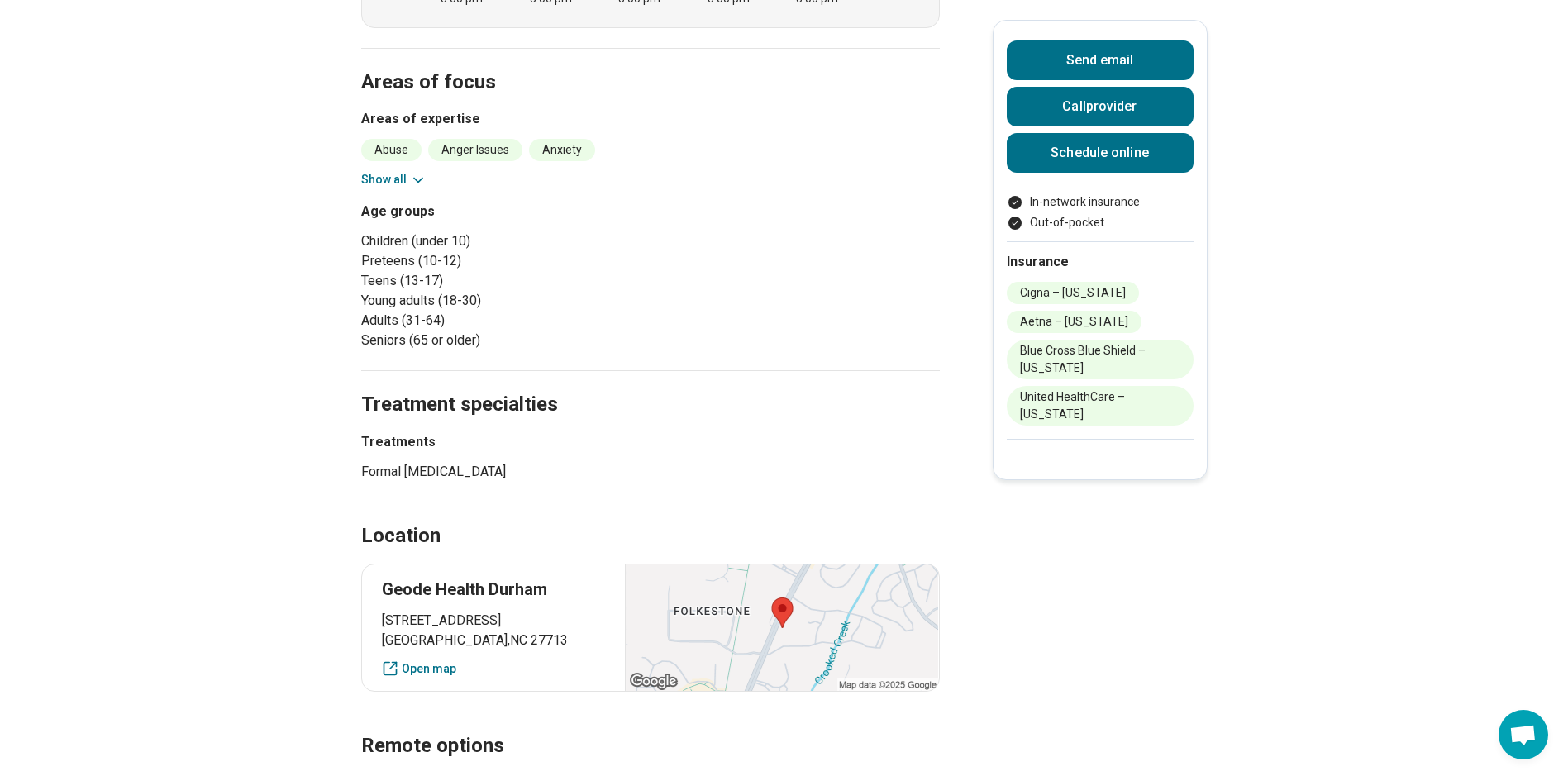
scroll to position [743, 0]
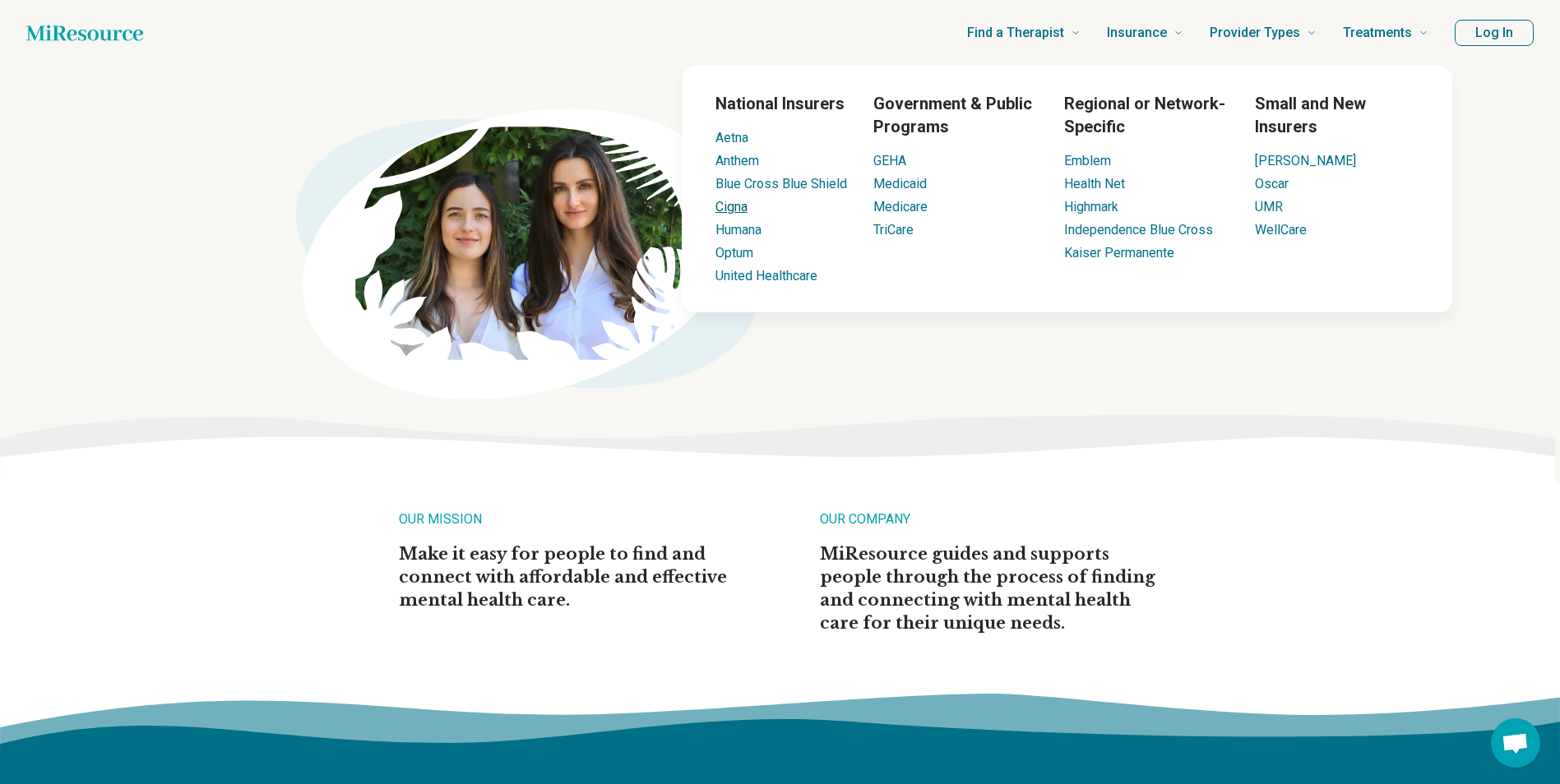
click at [732, 213] on link "Cigna" at bounding box center [731, 207] width 32 height 15
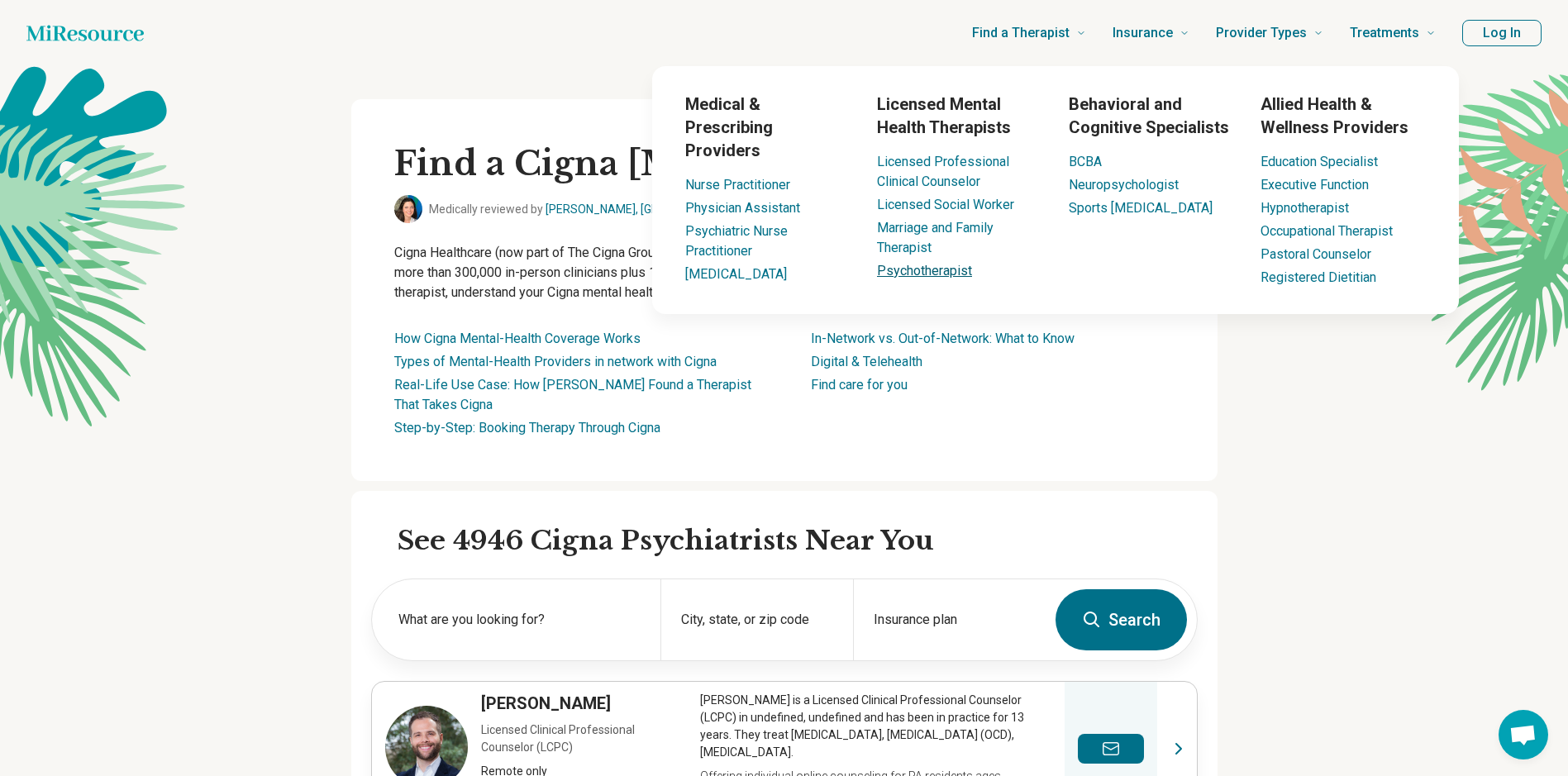
click at [918, 270] on link "Psychotherapist" at bounding box center [924, 270] width 95 height 15
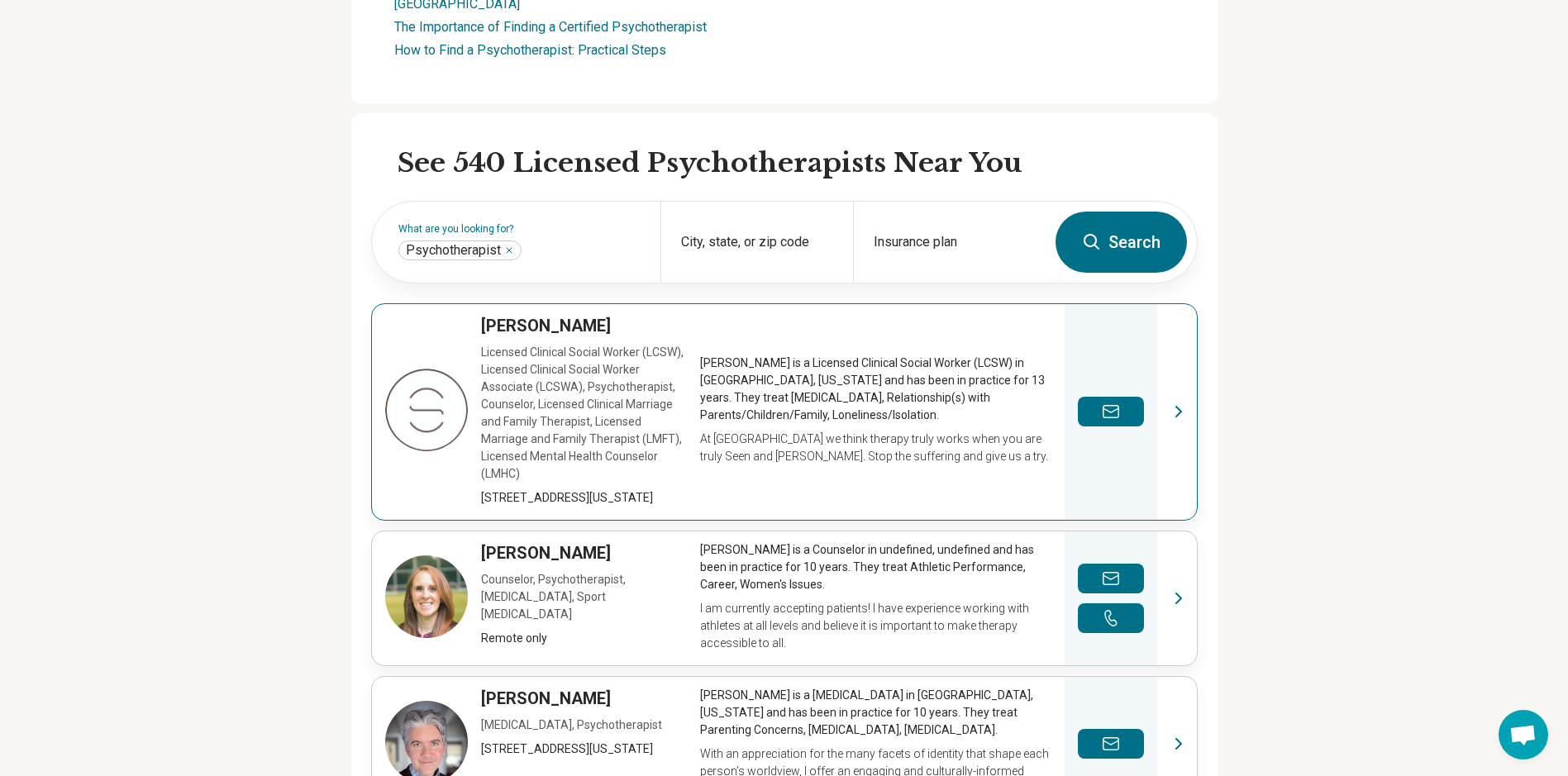
scroll to position [495, 0]
